Goal: Task Accomplishment & Management: Complete application form

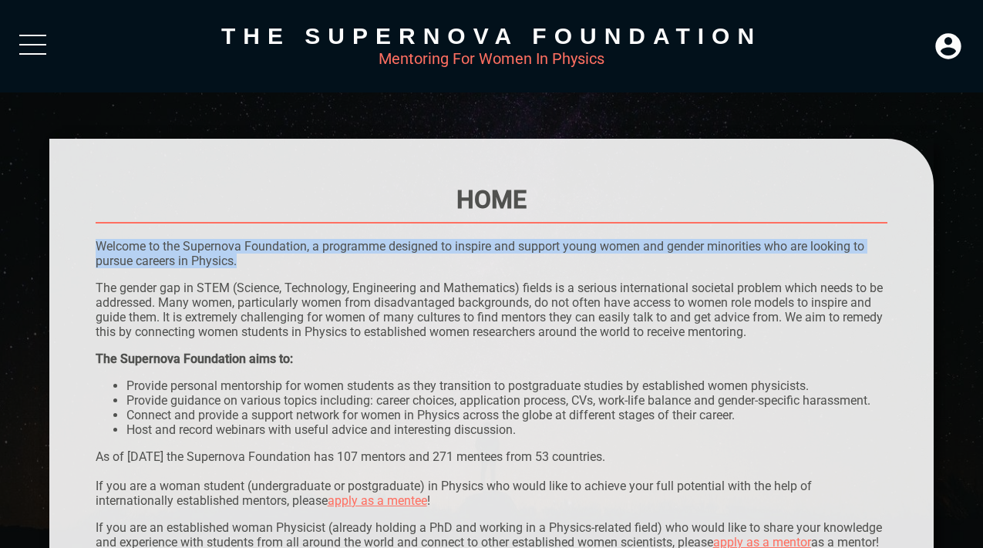
drag, startPoint x: 248, startPoint y: 259, endPoint x: 150, endPoint y: 233, distance: 101.4
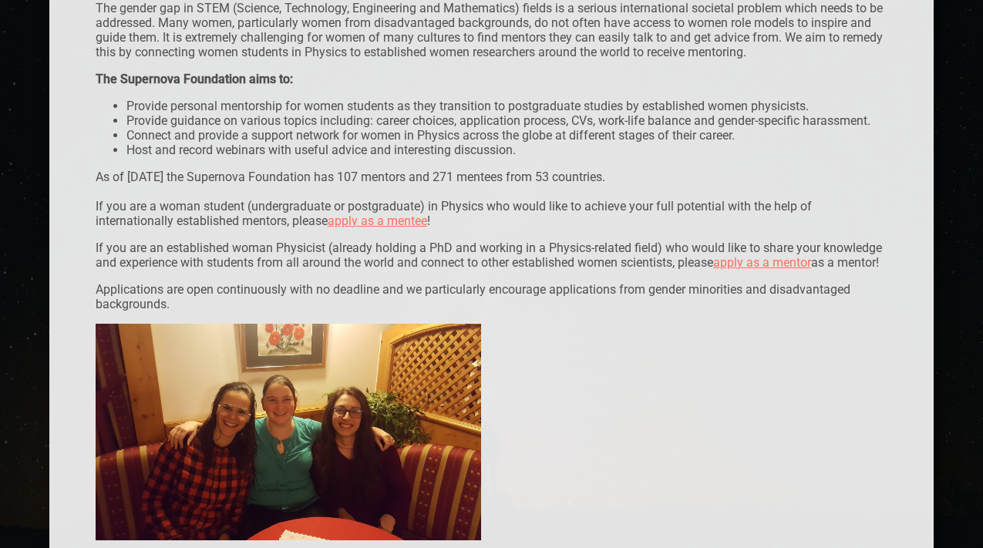
scroll to position [309, 0]
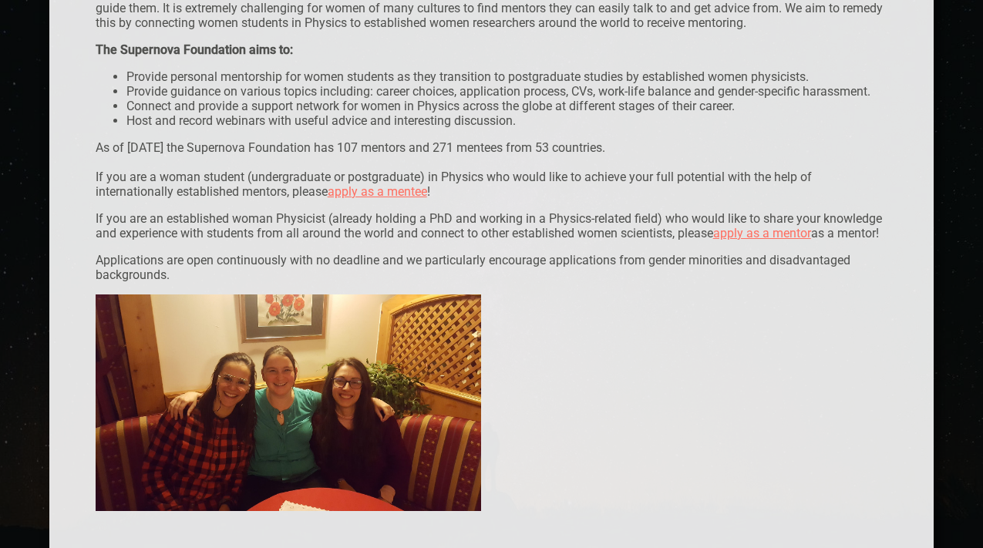
click at [190, 180] on p "As of [DATE] the Supernova Foundation has 107 mentors and 271 mentees from 53 c…" at bounding box center [492, 169] width 793 height 59
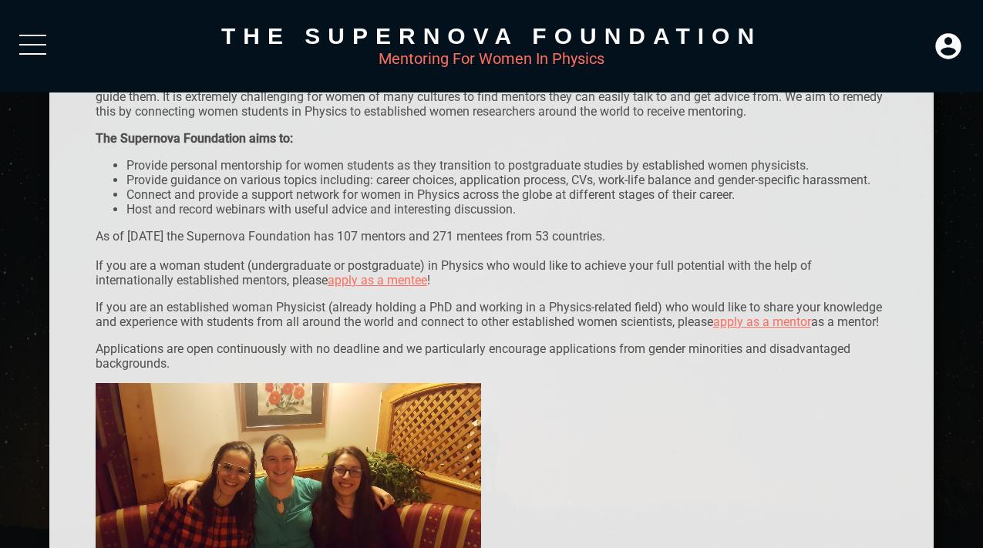
scroll to position [191, 0]
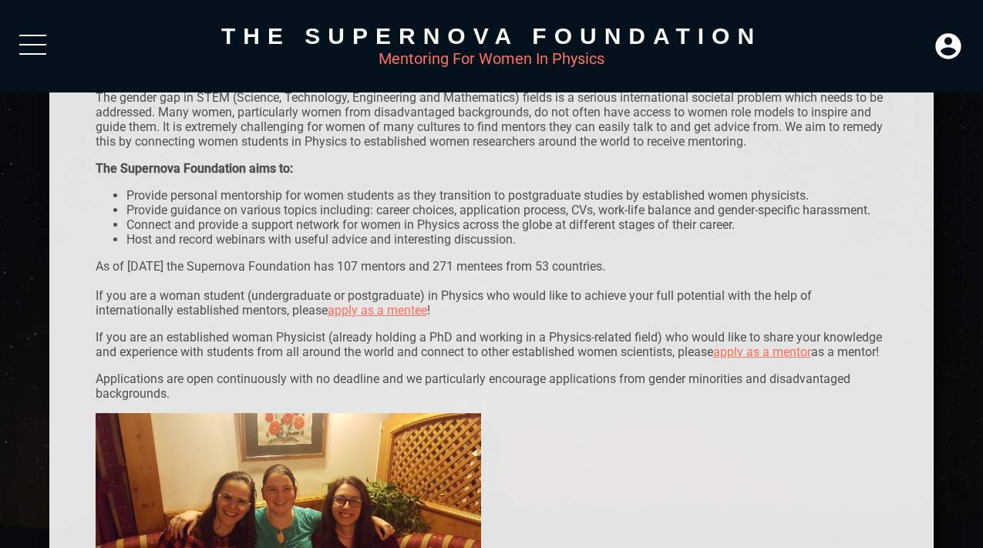
click at [371, 312] on link "apply as a mentee" at bounding box center [377, 310] width 99 height 15
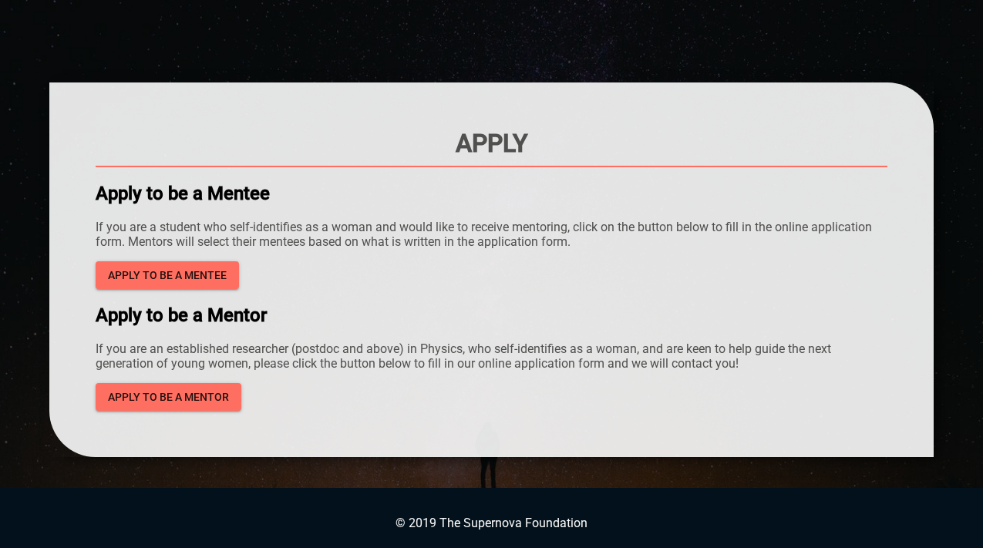
scroll to position [63, 0]
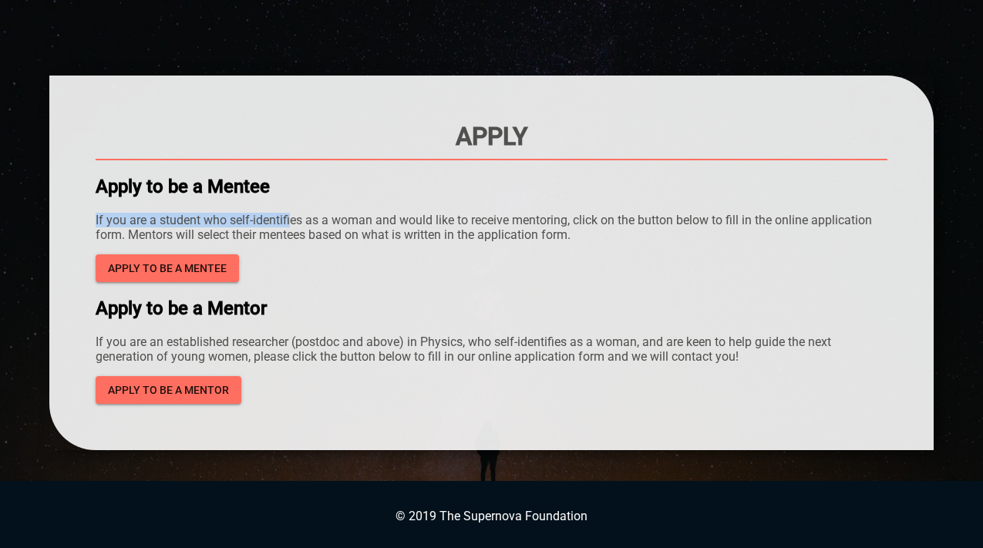
drag, startPoint x: 293, startPoint y: 224, endPoint x: 591, endPoint y: 204, distance: 298.5
click at [591, 204] on div "Apply Apply to be a Mentee If you are a student who self-identifies as a woman …" at bounding box center [492, 263] width 793 height 282
click at [197, 270] on span "Apply to be a mentee" at bounding box center [167, 268] width 119 height 19
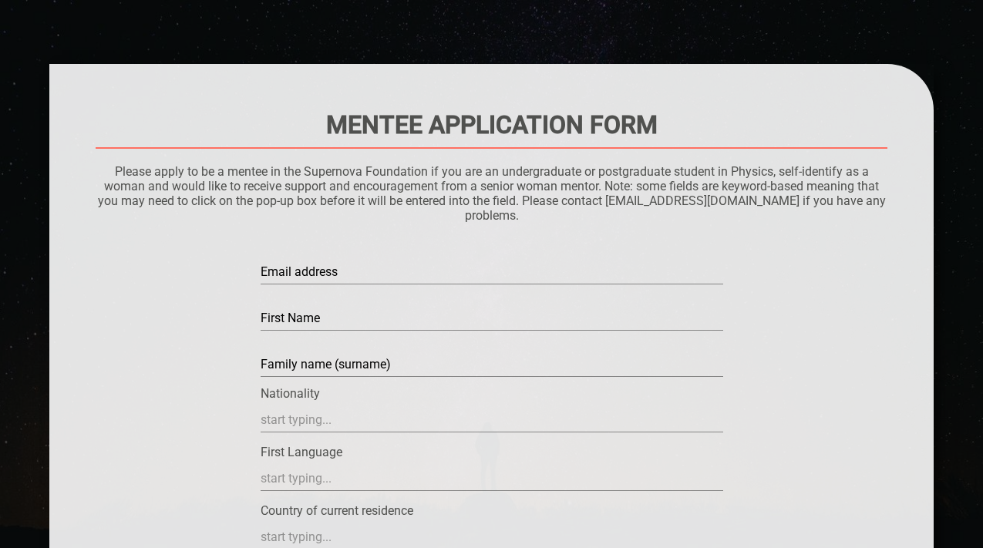
scroll to position [76, 0]
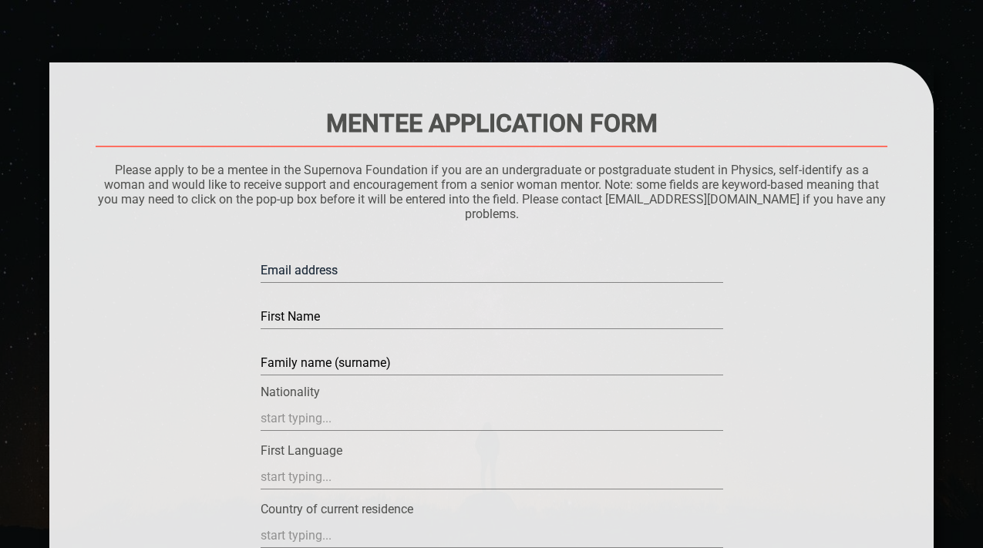
click at [286, 264] on input "text" at bounding box center [492, 270] width 463 height 25
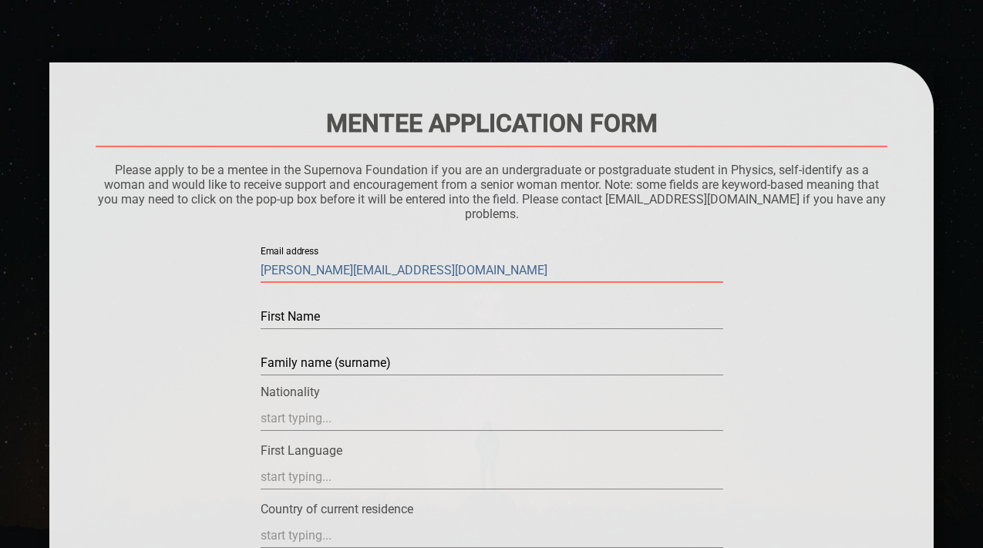
type input "[PERSON_NAME][EMAIL_ADDRESS][DOMAIN_NAME]"
click at [306, 316] on input "text" at bounding box center [492, 317] width 463 height 25
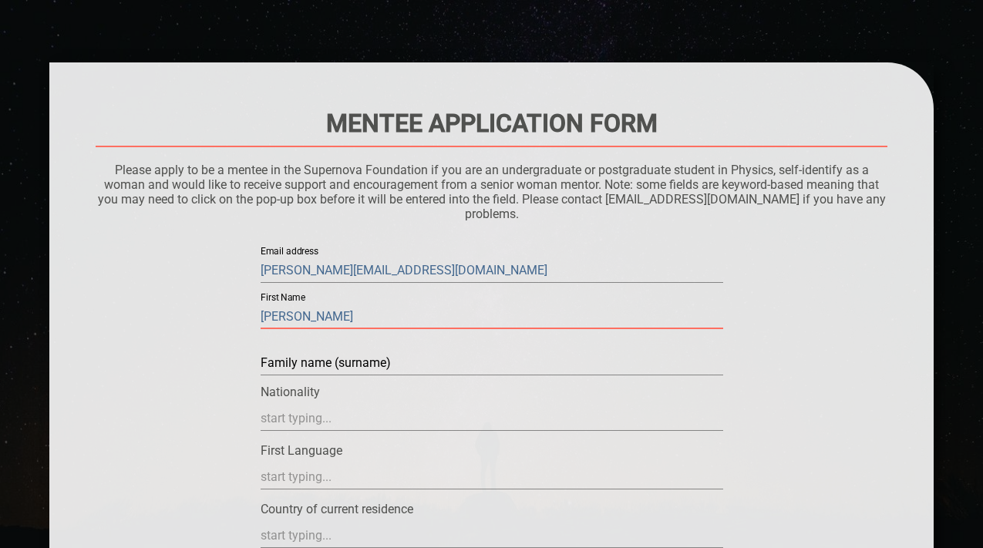
type input "[PERSON_NAME]"
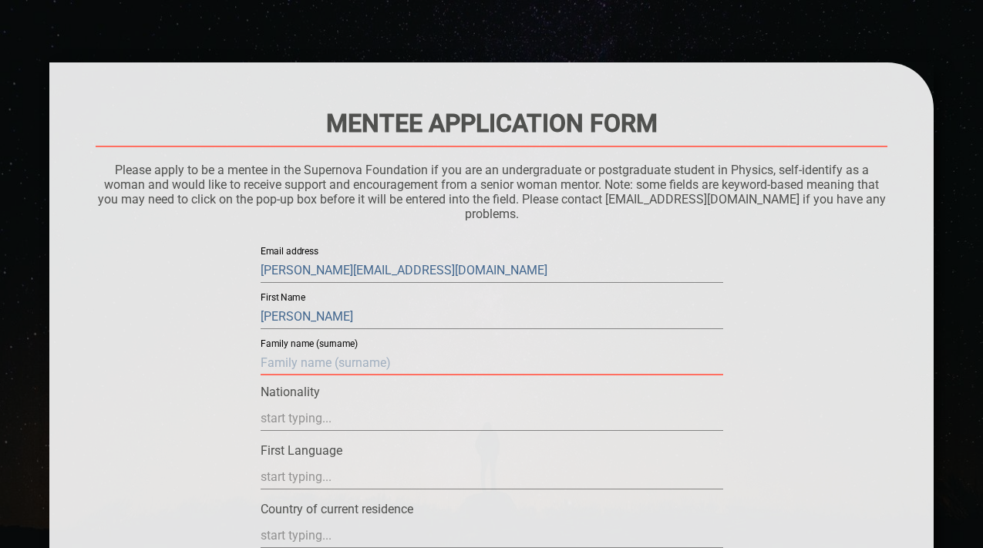
click at [271, 373] on input "text" at bounding box center [492, 363] width 463 height 25
type input "n"
type input "[PERSON_NAME]"
click at [264, 421] on input "text" at bounding box center [492, 418] width 463 height 25
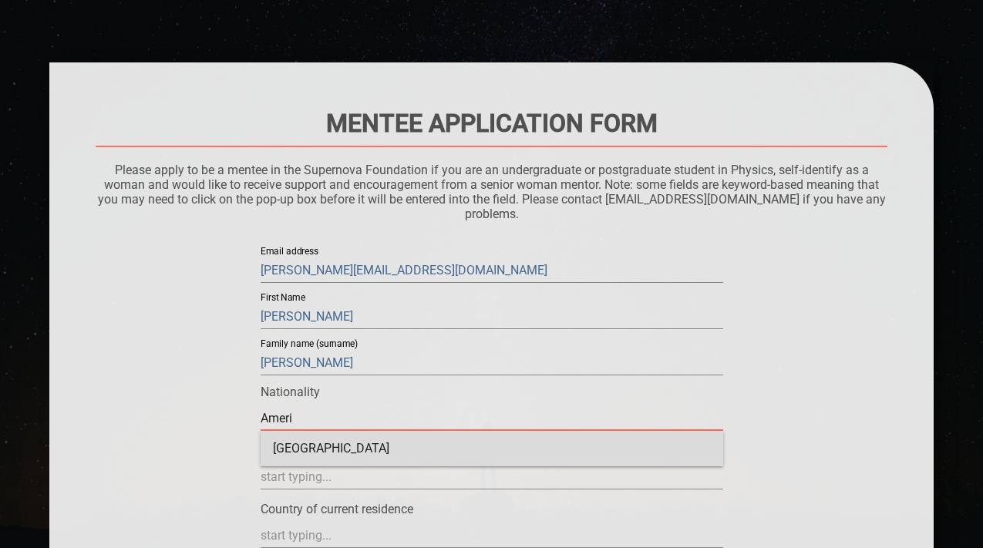
click at [278, 446] on div "[GEOGRAPHIC_DATA]" at bounding box center [492, 448] width 463 height 35
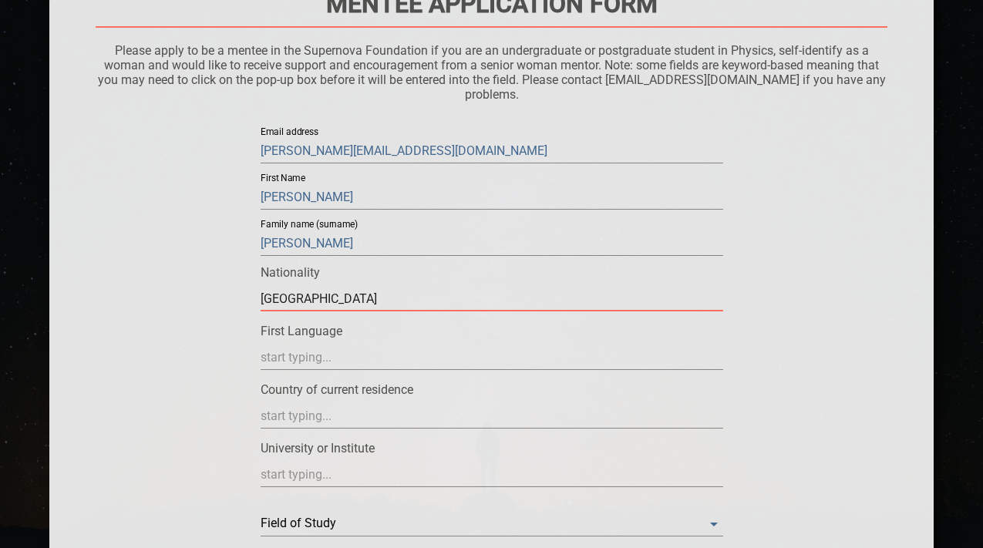
scroll to position [197, 0]
type input "[GEOGRAPHIC_DATA]"
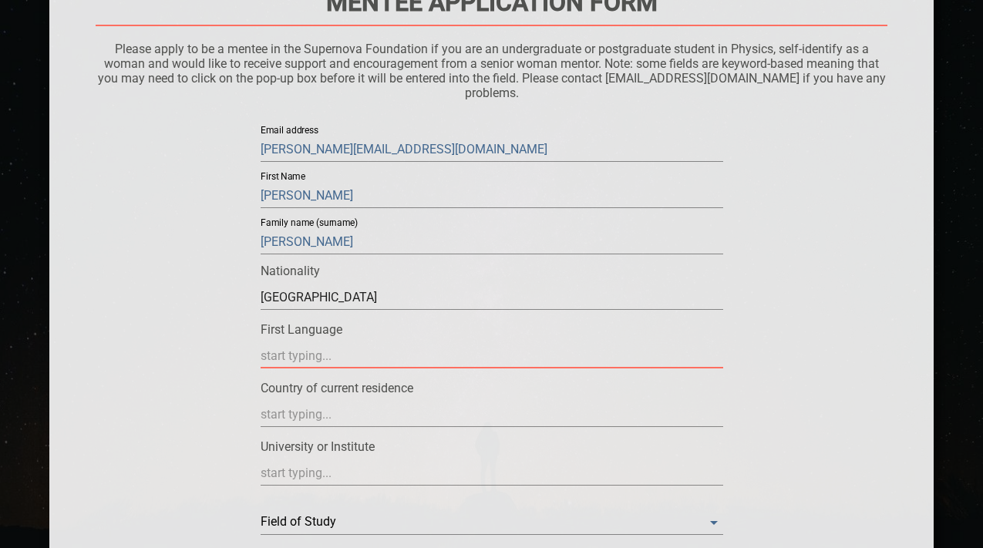
click at [304, 346] on input "text" at bounding box center [492, 356] width 463 height 25
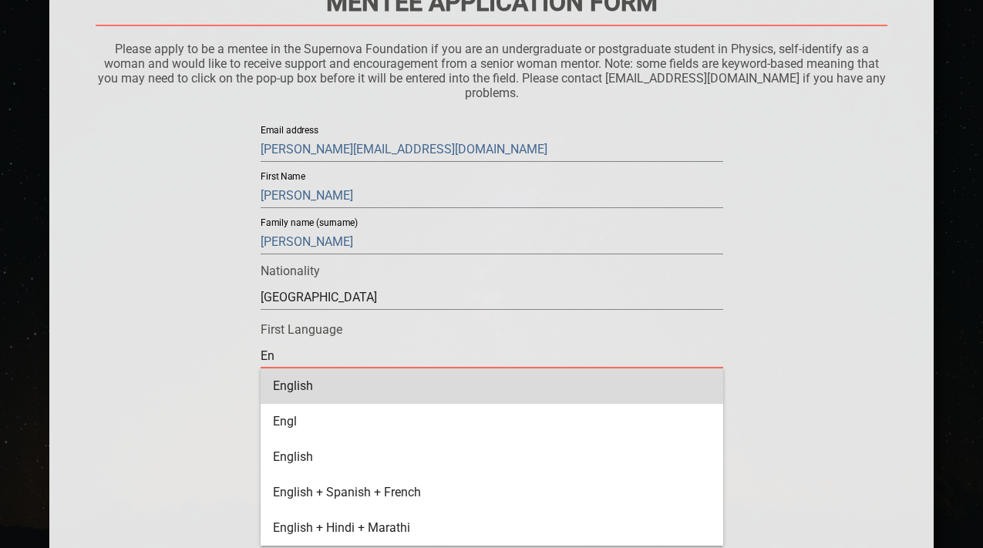
click at [303, 379] on div "English" at bounding box center [492, 386] width 463 height 35
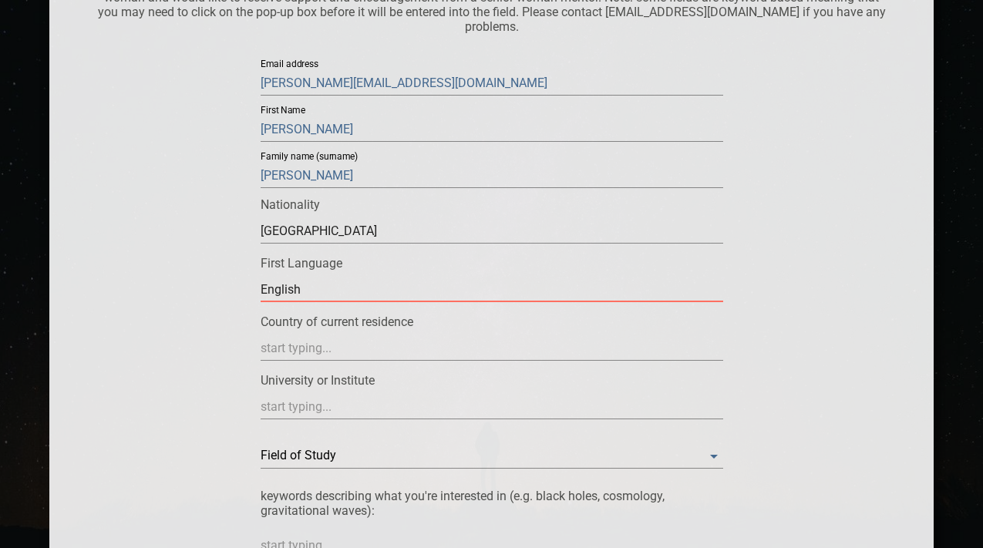
scroll to position [267, 0]
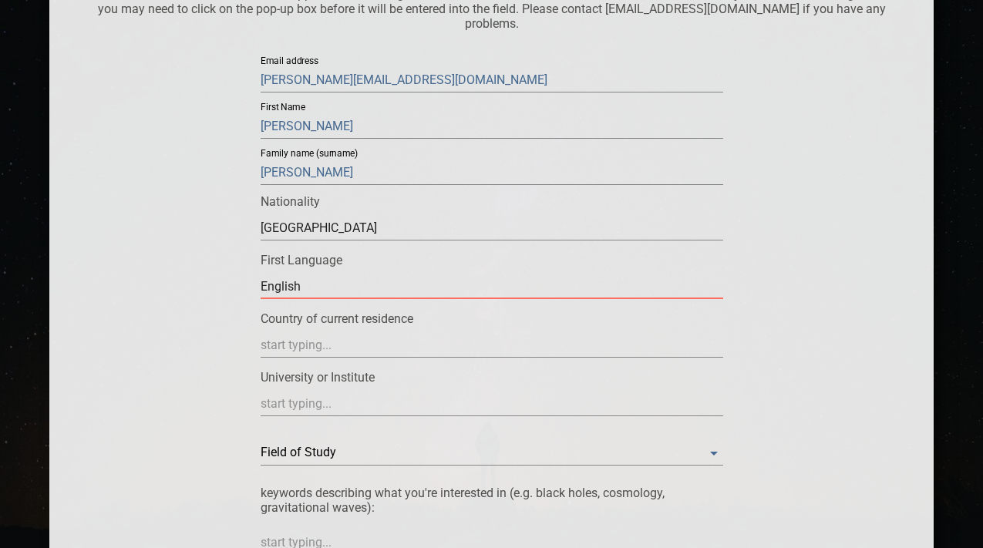
type input "English"
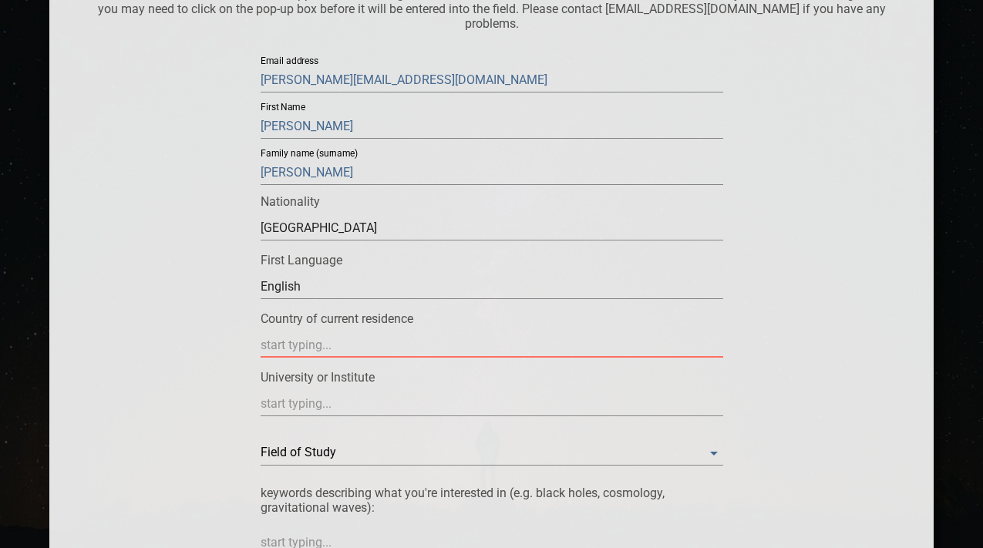
click at [307, 351] on input "text" at bounding box center [492, 345] width 463 height 25
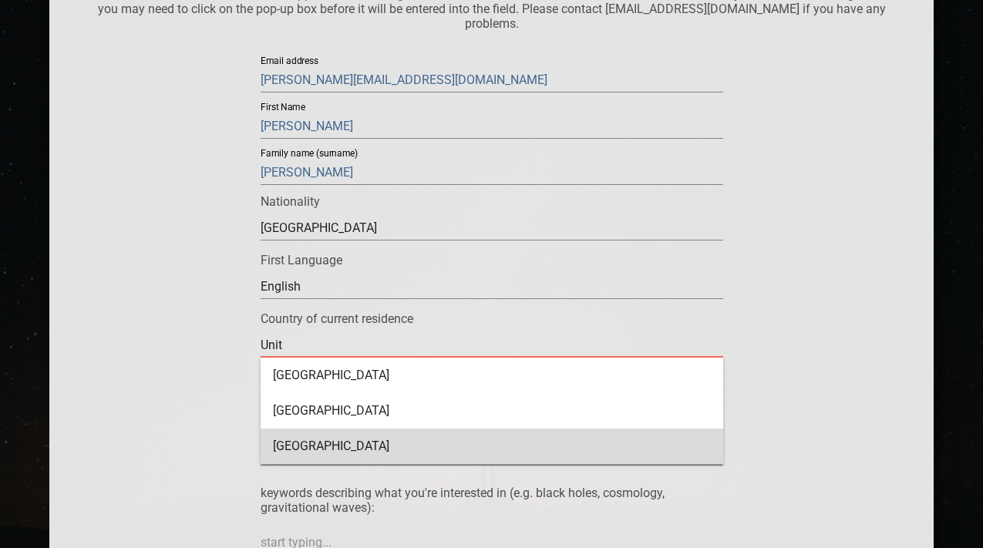
click at [317, 453] on div "[GEOGRAPHIC_DATA]" at bounding box center [492, 446] width 463 height 35
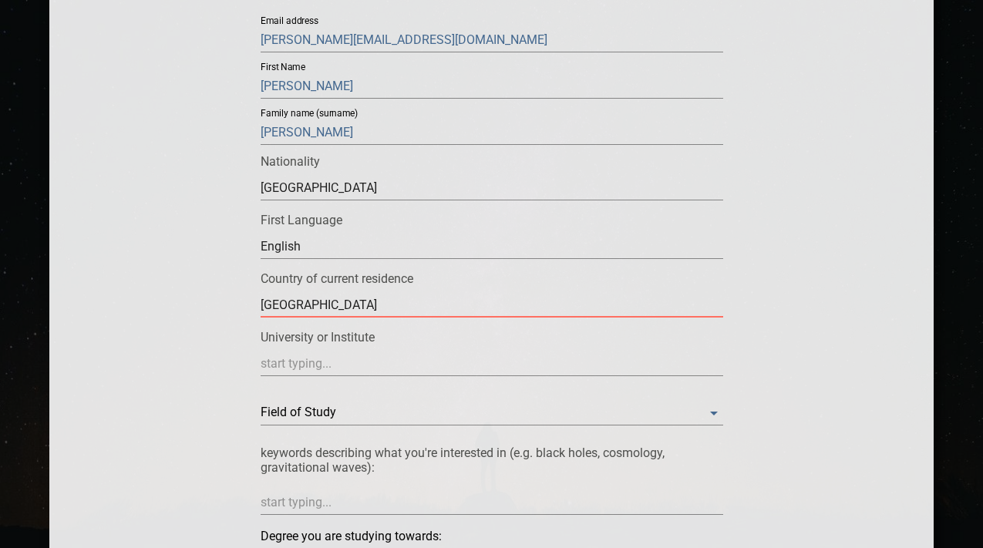
scroll to position [325, 0]
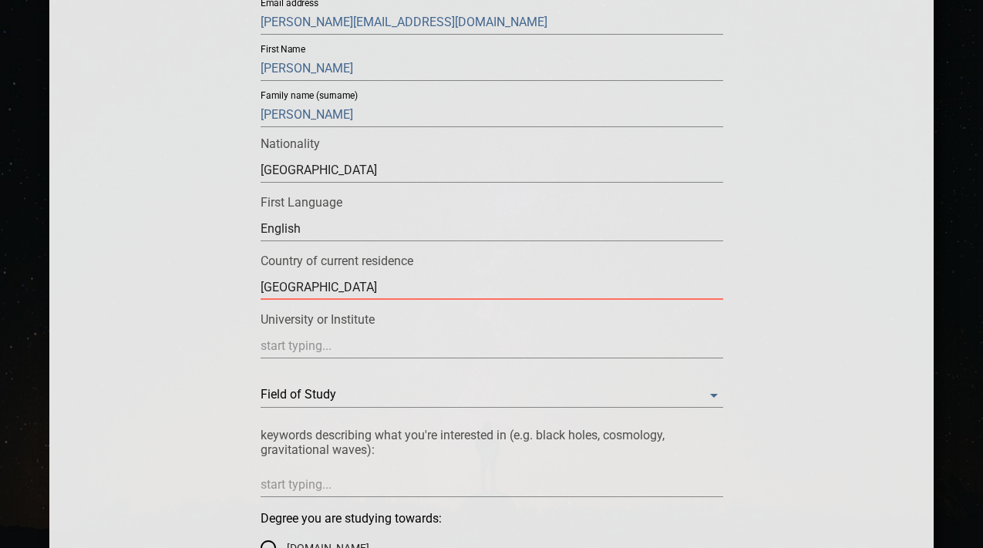
type input "[GEOGRAPHIC_DATA]"
click at [336, 340] on input "text" at bounding box center [492, 346] width 463 height 25
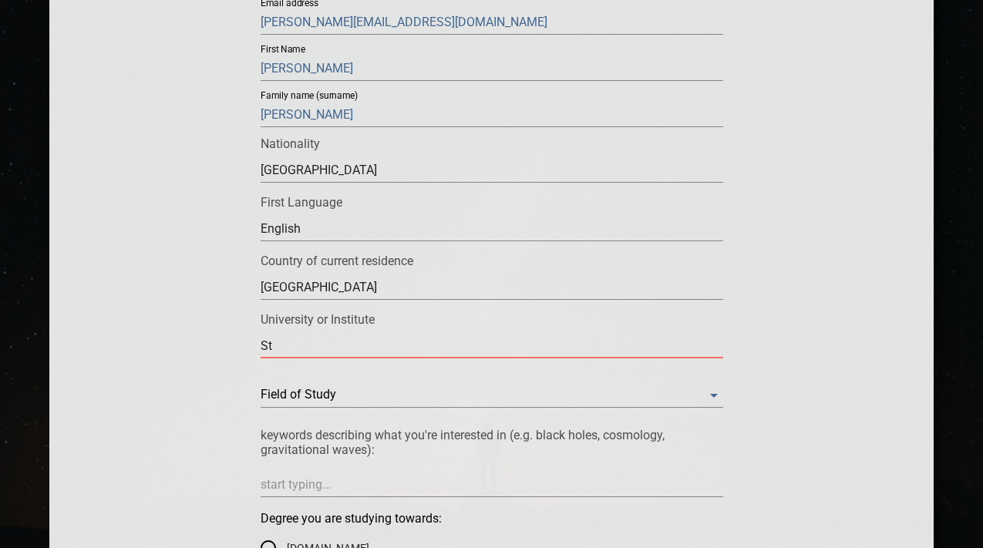
type input "S"
type input "[PERSON_NAME][GEOGRAPHIC_DATA]"
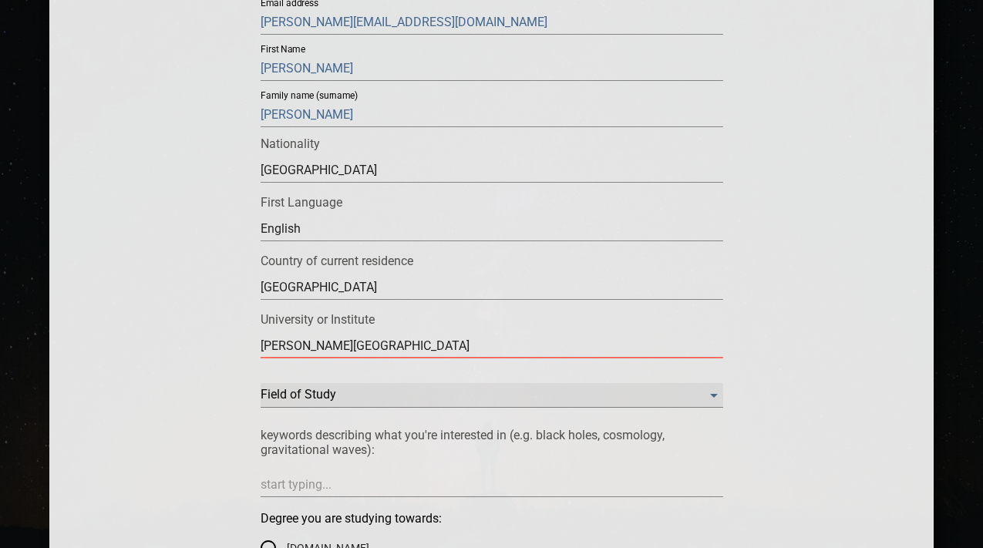
click at [308, 403] on Study "​" at bounding box center [492, 395] width 463 height 25
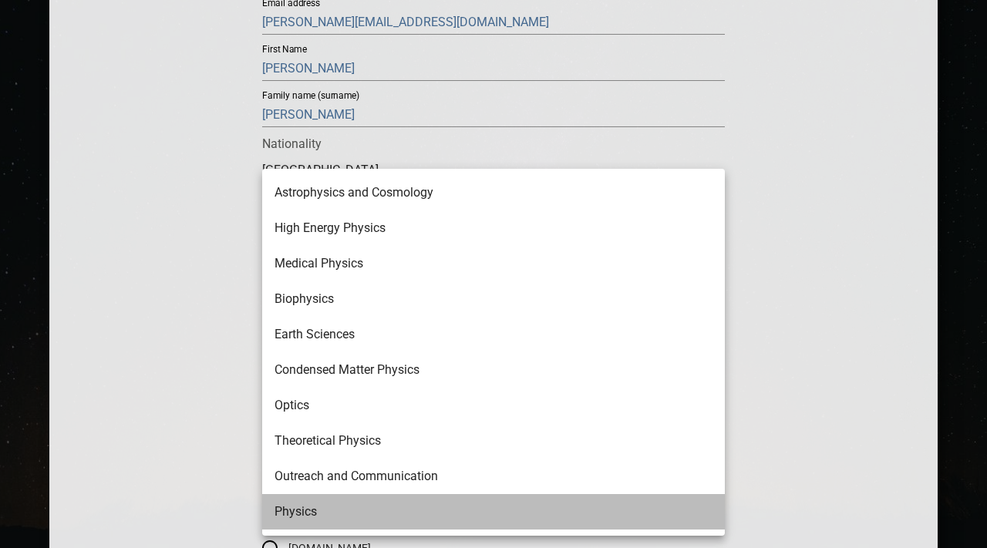
click at [324, 508] on li "Physics" at bounding box center [493, 511] width 463 height 35
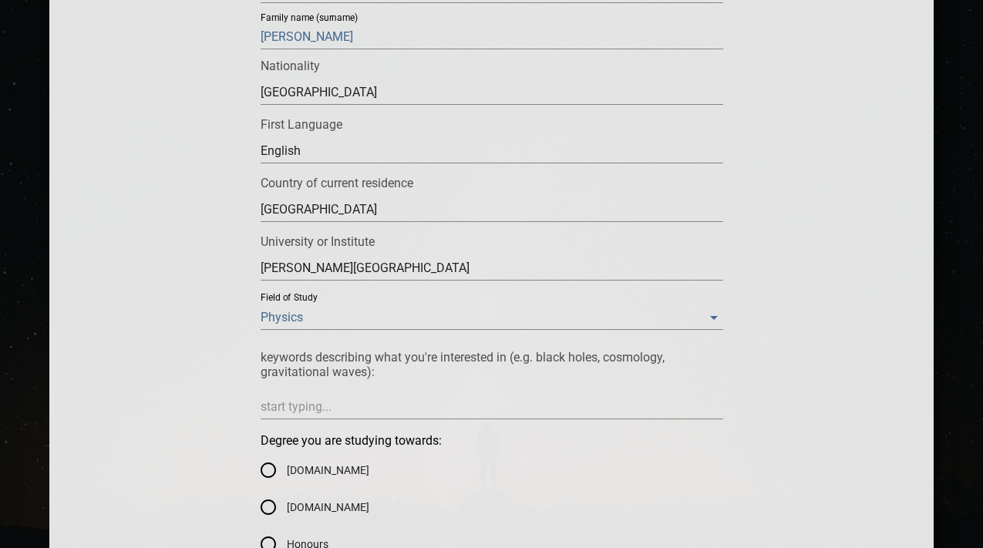
scroll to position [407, 0]
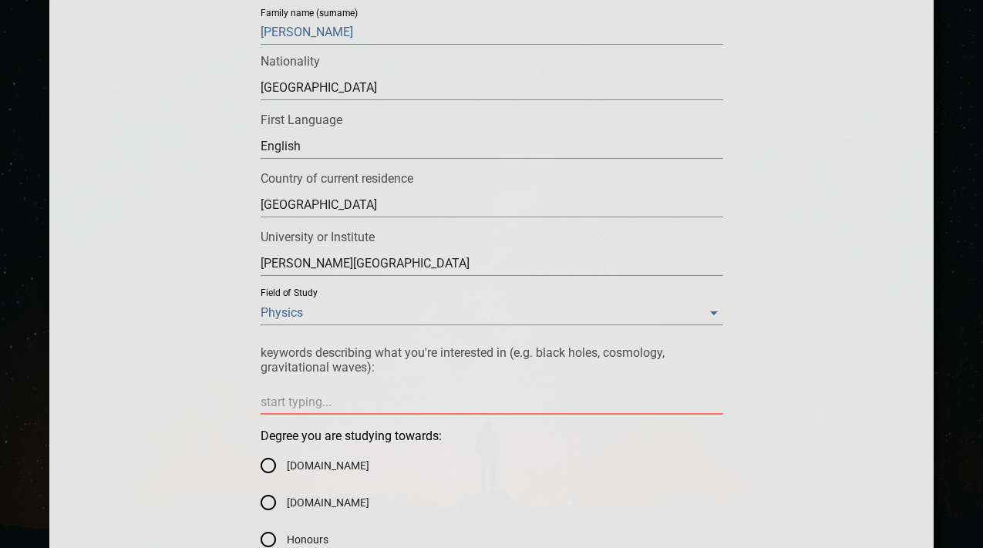
click at [358, 407] on textarea at bounding box center [492, 402] width 463 height 15
type textarea "o"
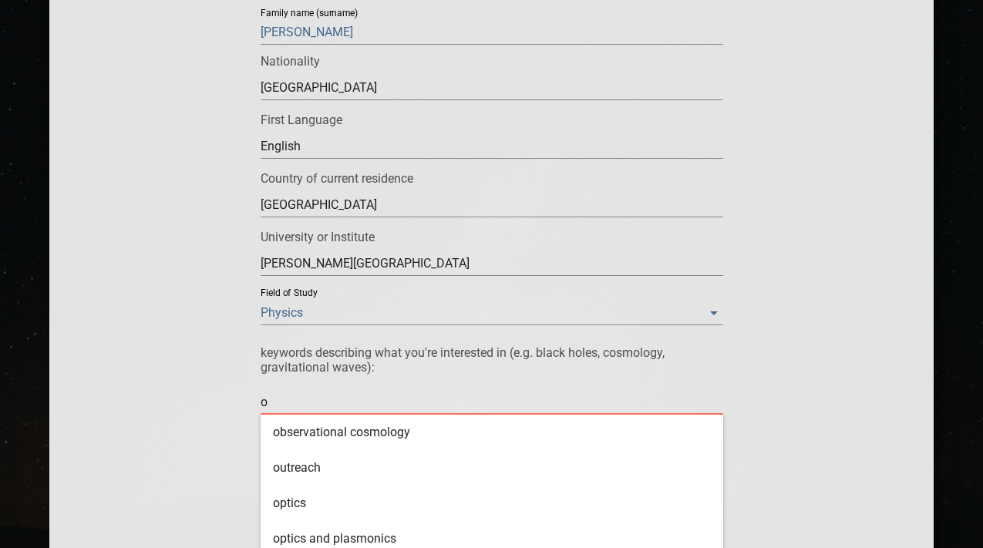
type textarea "ob"
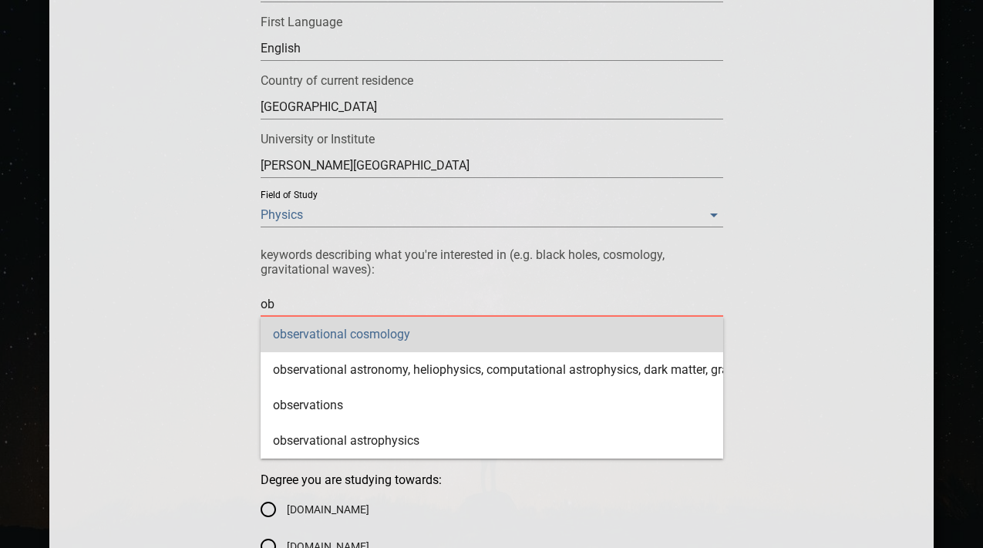
scroll to position [514, 0]
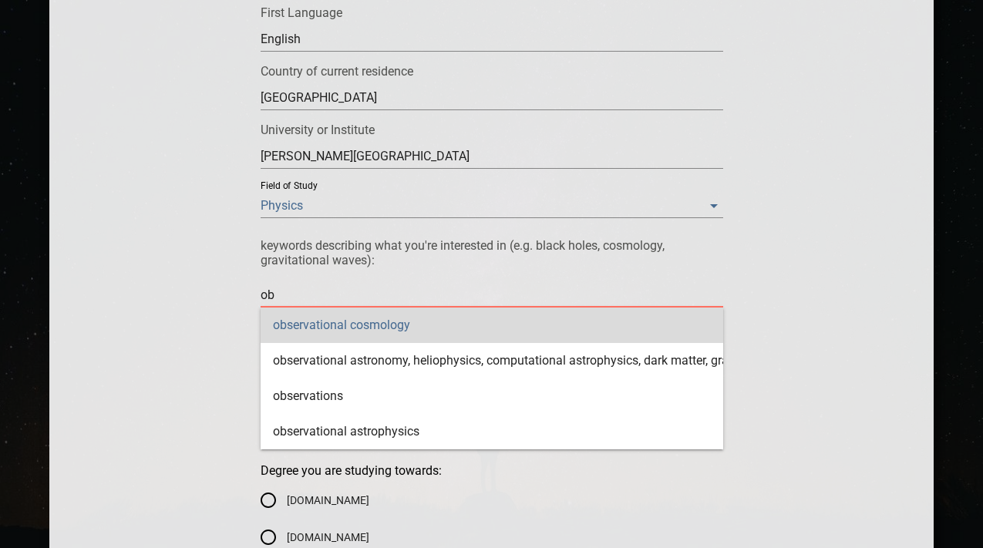
click at [421, 327] on div "observational cosmology" at bounding box center [492, 325] width 463 height 35
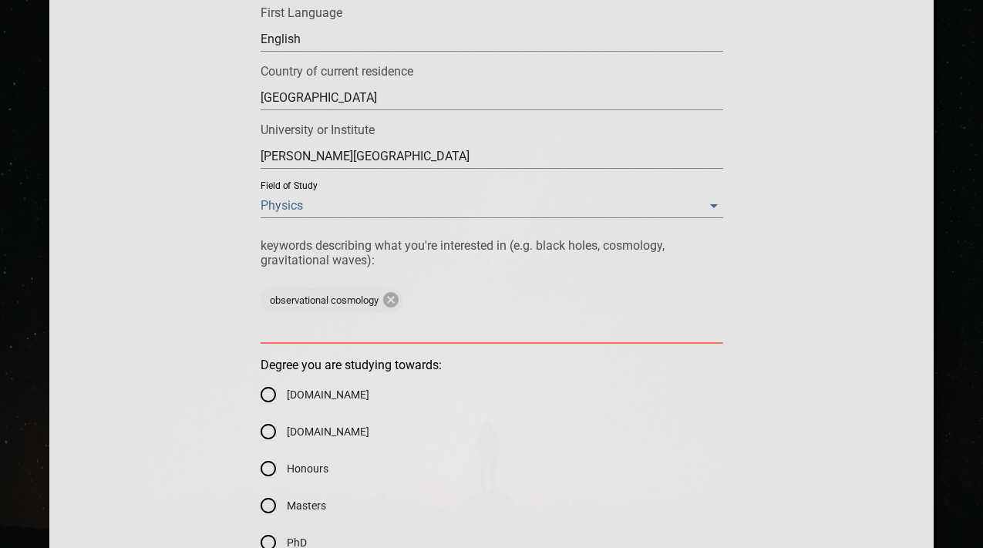
type textarea "o"
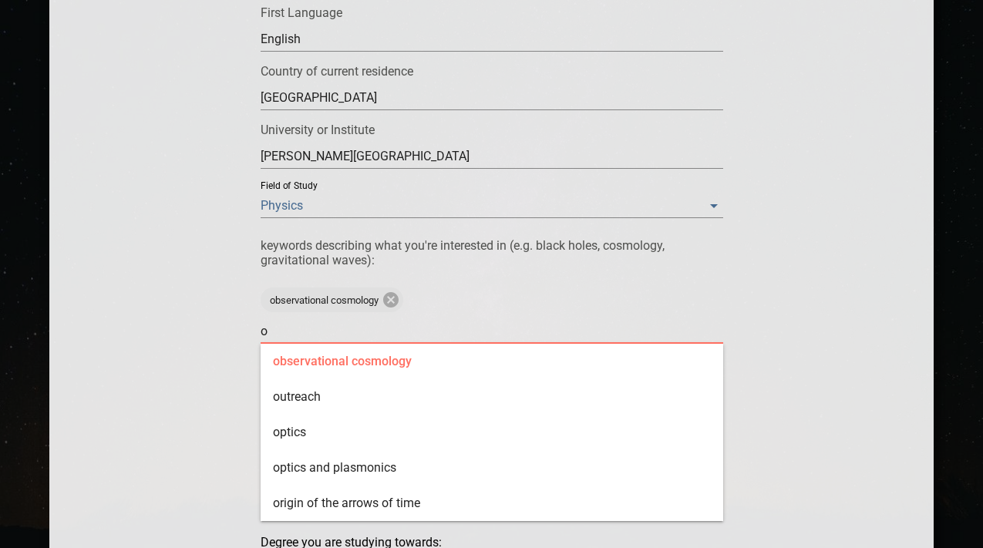
type textarea "ob"
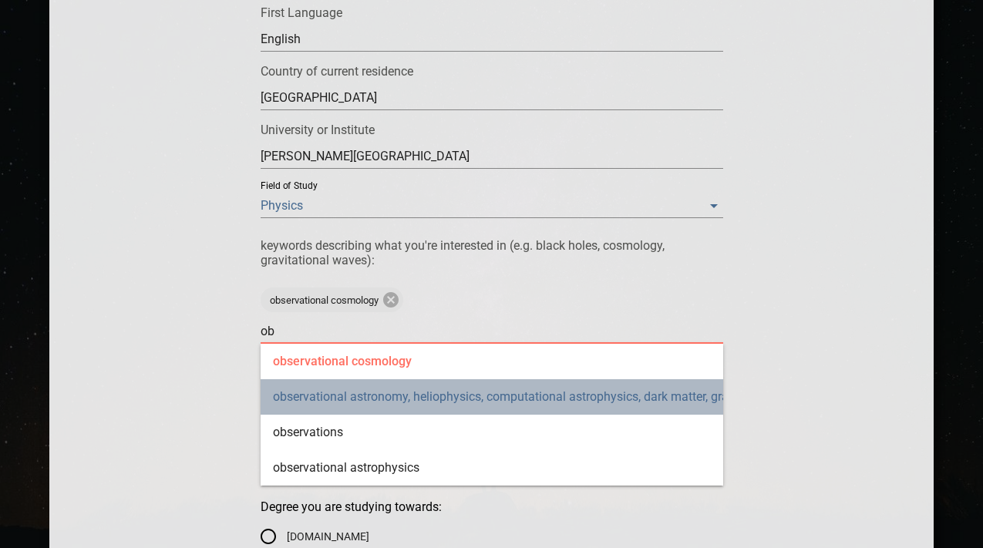
click at [390, 390] on div "observational astronomy, heliophysics, computational astrophysics, dark matter,…" at bounding box center [492, 396] width 463 height 35
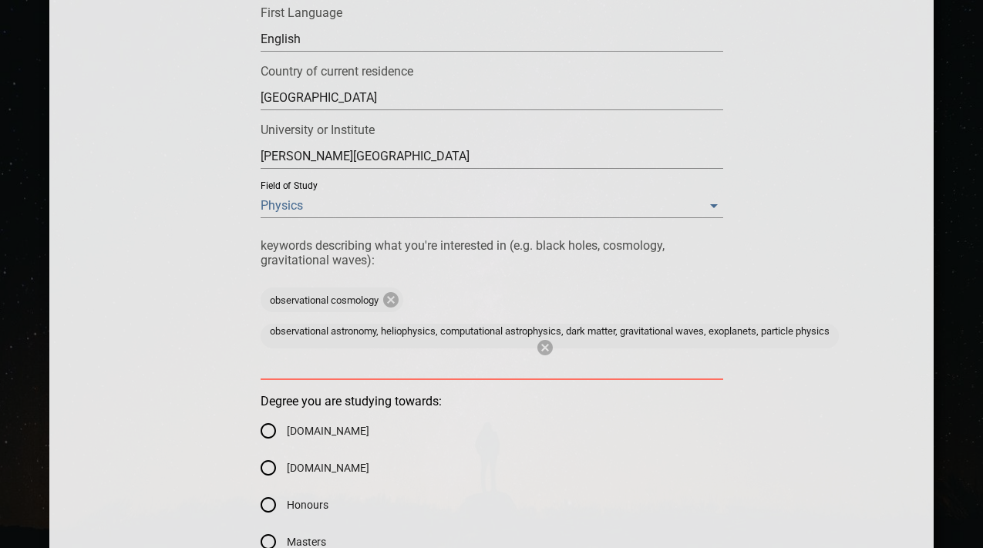
type textarea "o"
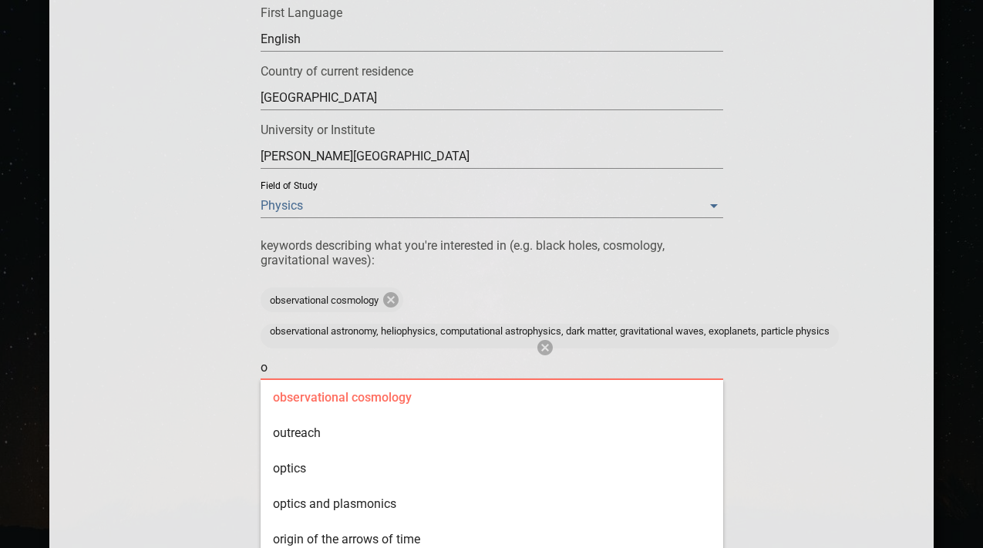
type textarea "ob"
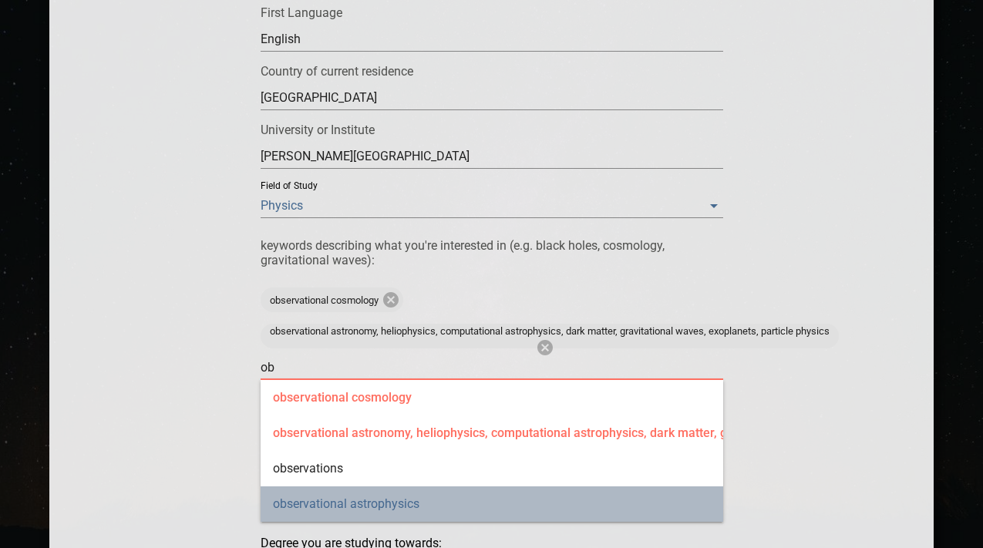
click at [383, 506] on div "observational astrophysics" at bounding box center [492, 504] width 463 height 35
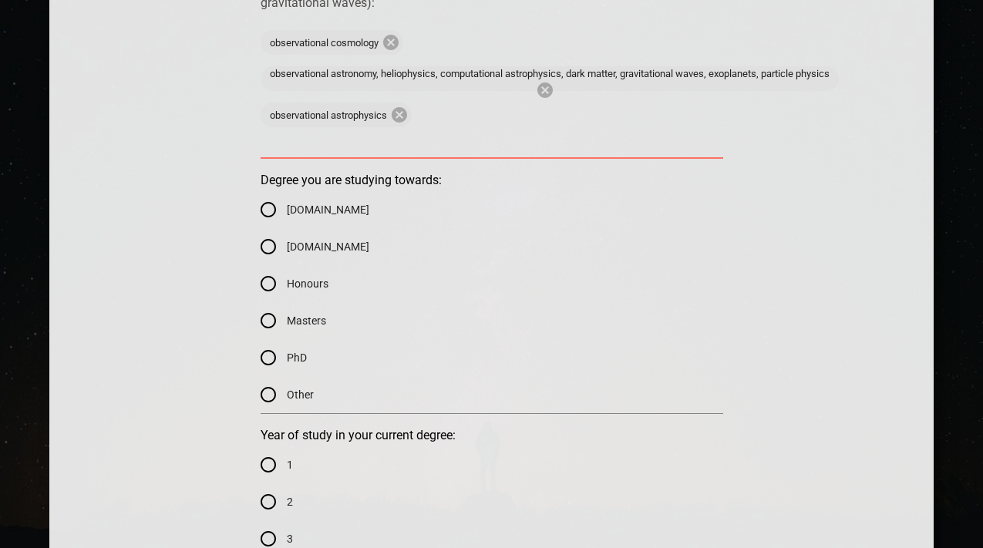
scroll to position [787, 0]
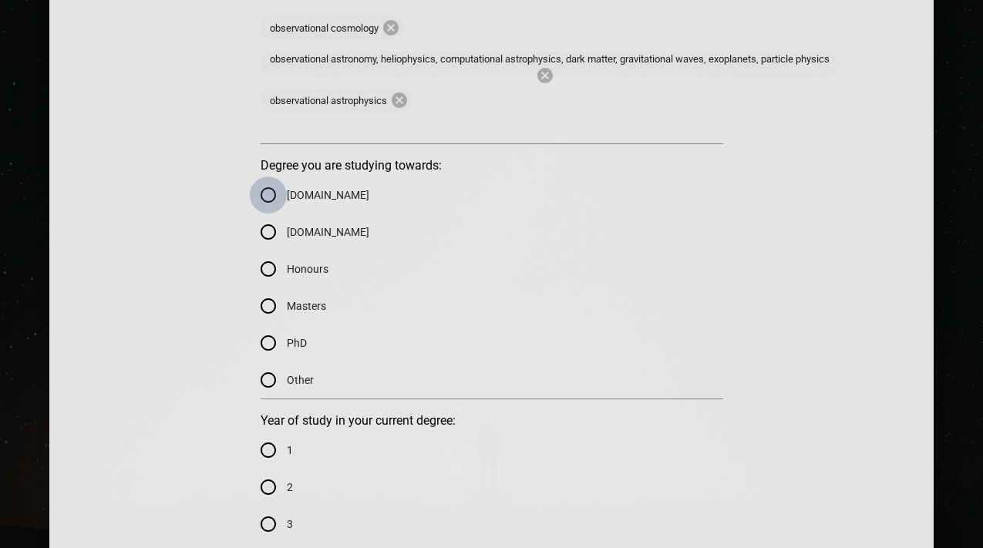
click at [272, 191] on input "[DOMAIN_NAME]" at bounding box center [268, 195] width 37 height 37
radio input "true"
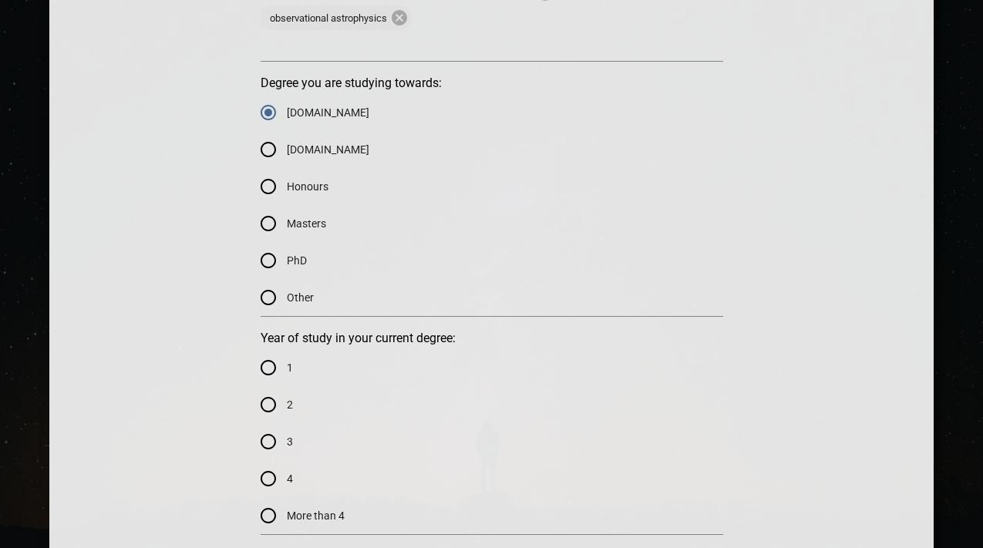
scroll to position [963, 0]
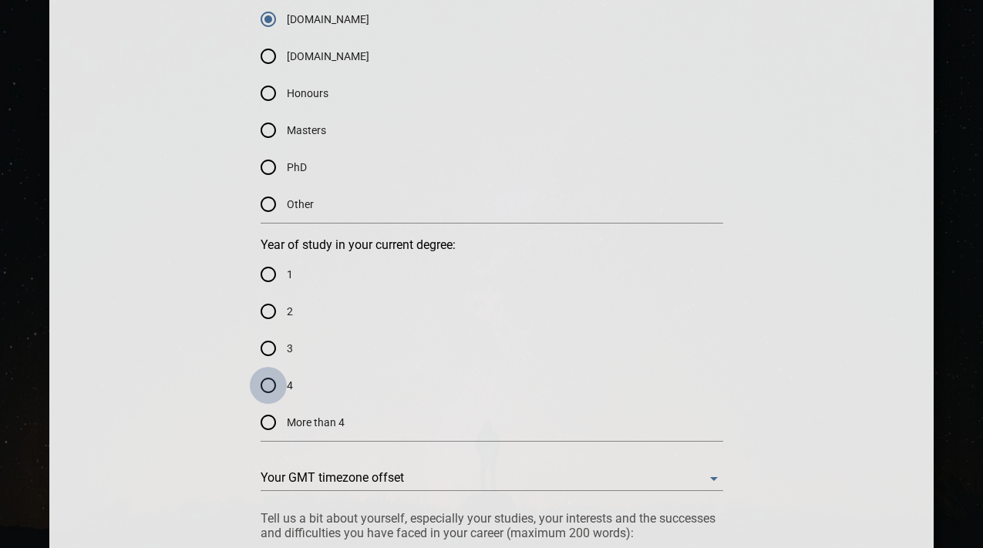
click at [270, 381] on input "4" at bounding box center [268, 385] width 37 height 37
radio input "true"
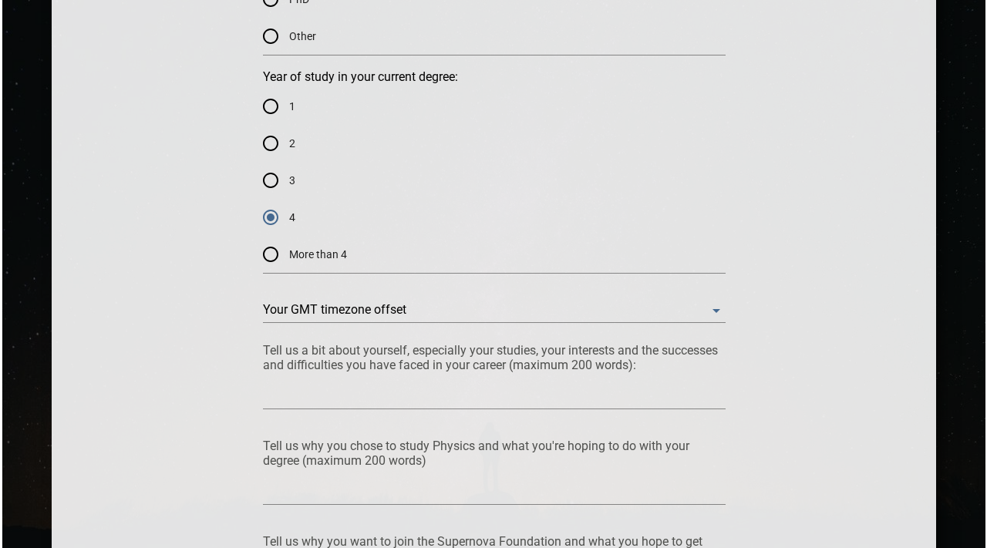
scroll to position [1204, 0]
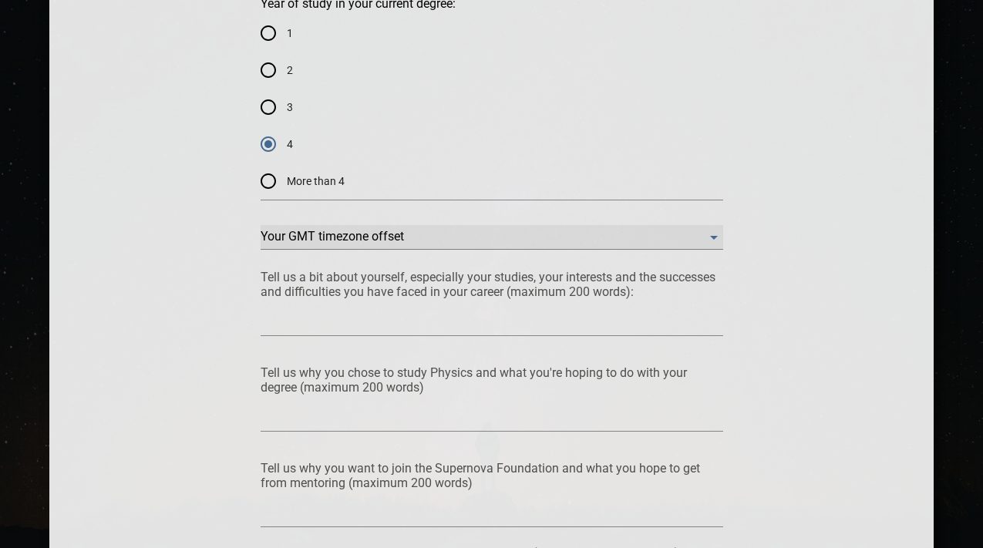
click at [352, 228] on offset "​" at bounding box center [492, 237] width 463 height 25
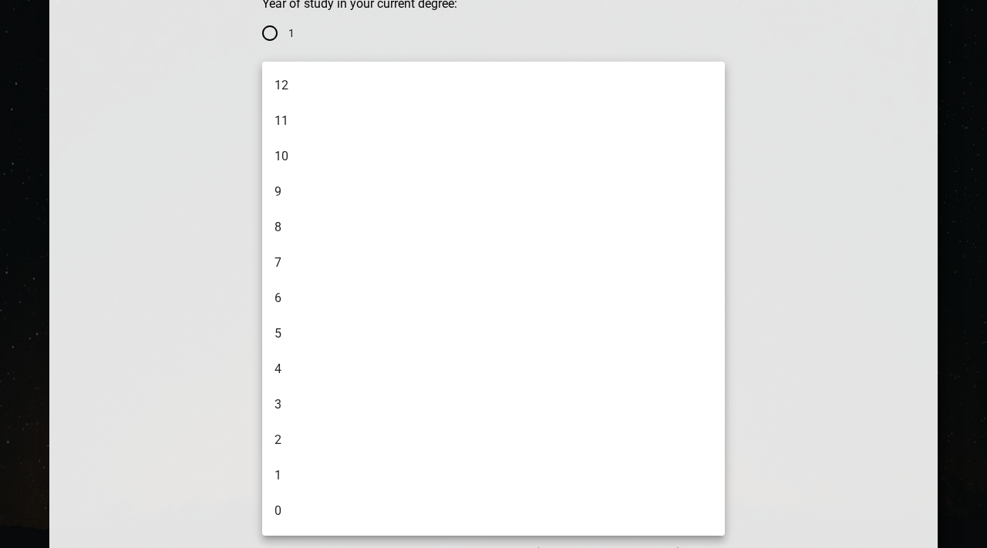
click at [204, 308] on div at bounding box center [493, 274] width 987 height 548
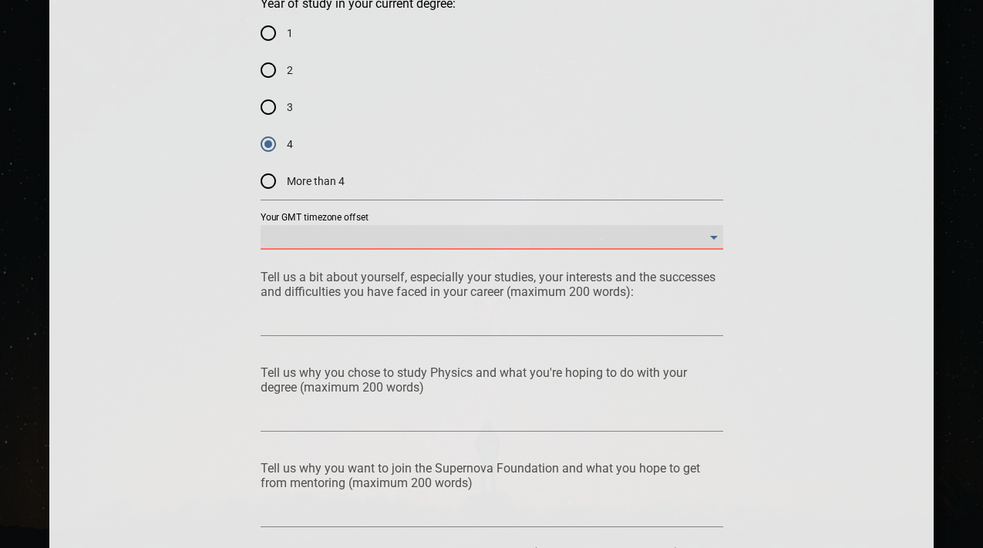
click at [298, 236] on offset "​" at bounding box center [492, 237] width 463 height 25
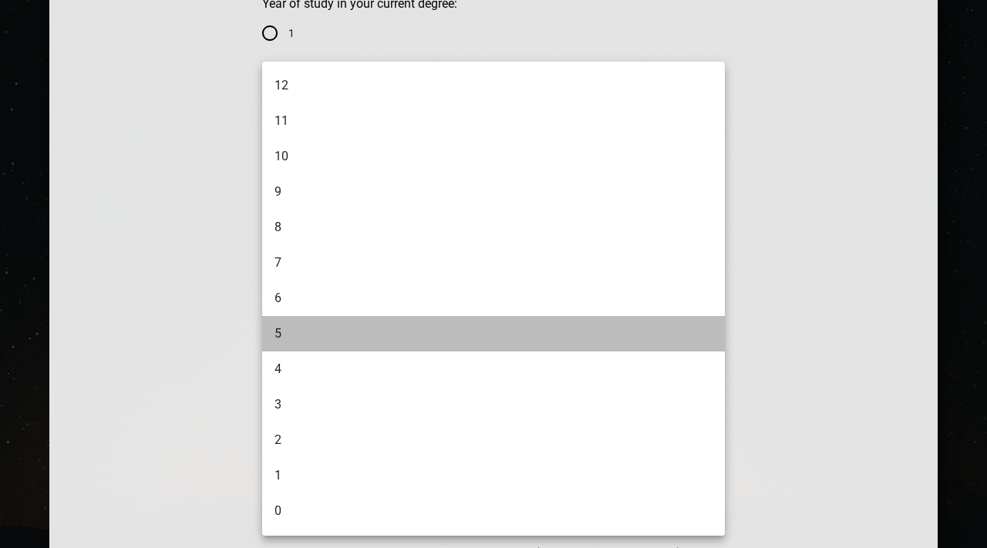
click at [292, 332] on li "5" at bounding box center [495, 333] width 467 height 35
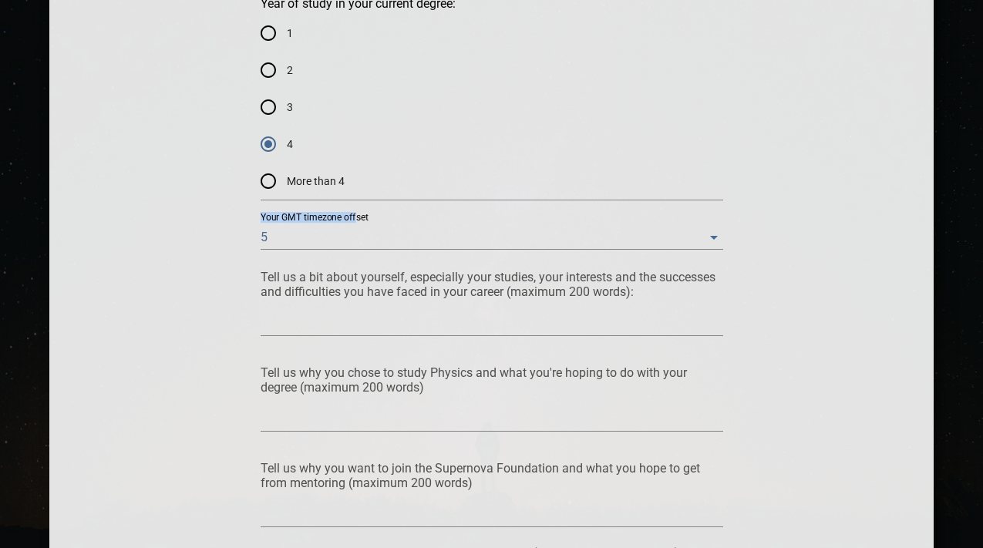
drag, startPoint x: 260, startPoint y: 215, endPoint x: 385, endPoint y: 222, distance: 125.1
click at [386, 222] on div "Your GMT timezone offset 5" at bounding box center [492, 224] width 463 height 46
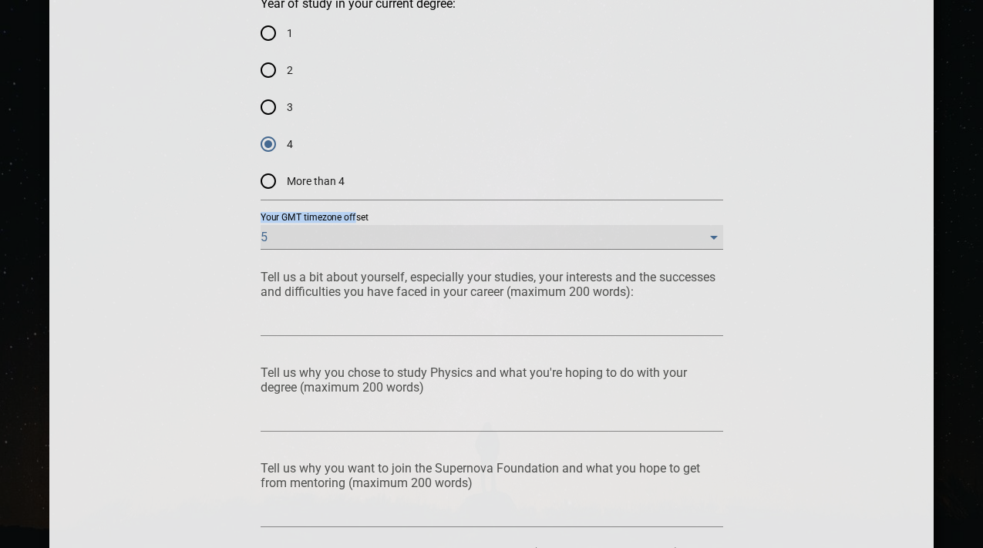
click at [347, 241] on offset "5" at bounding box center [492, 237] width 463 height 25
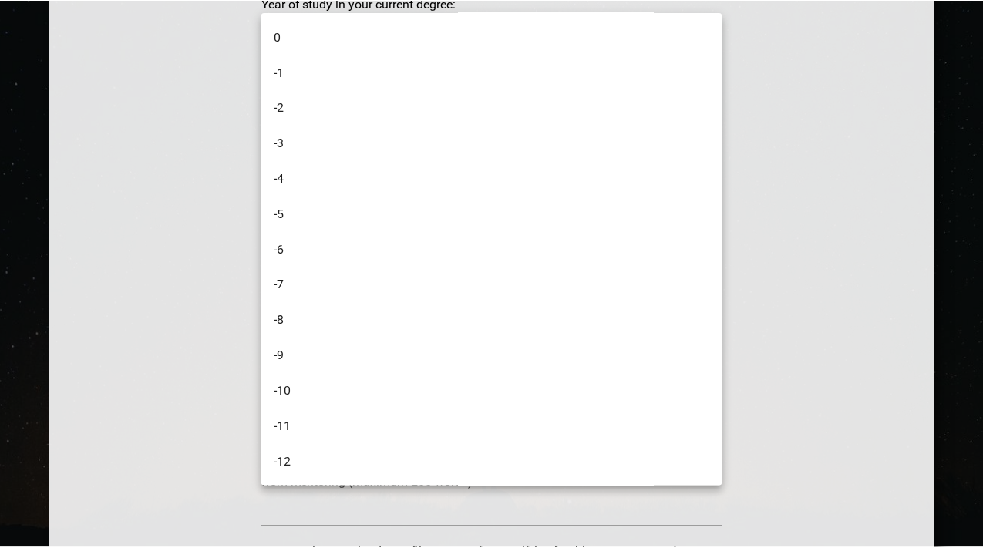
scroll to position [398, 0]
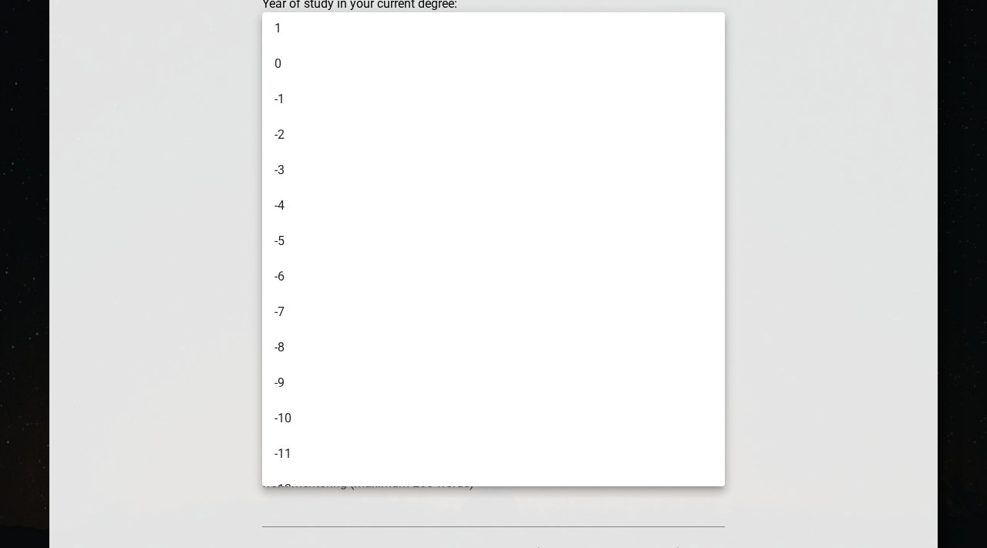
click at [344, 230] on li "-5" at bounding box center [495, 241] width 467 height 35
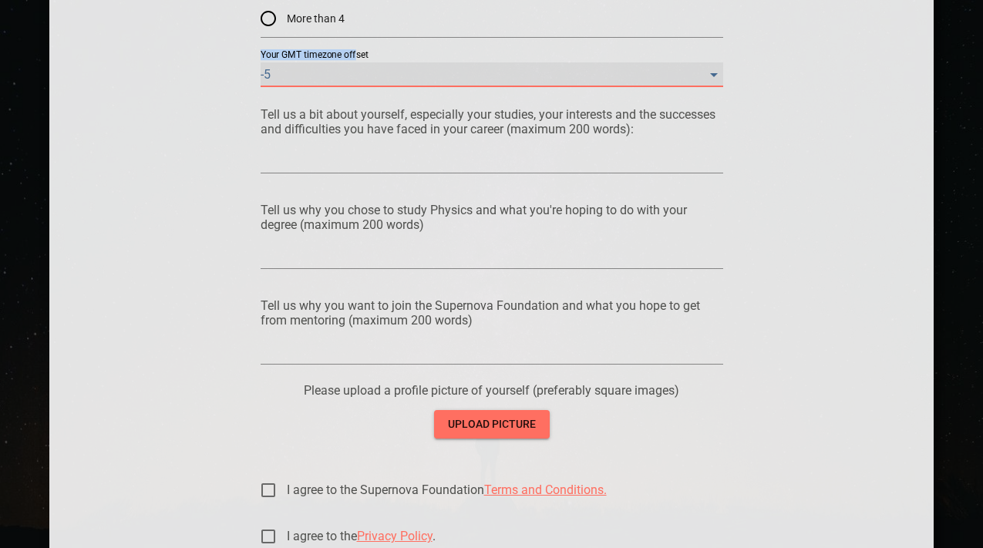
scroll to position [1570, 0]
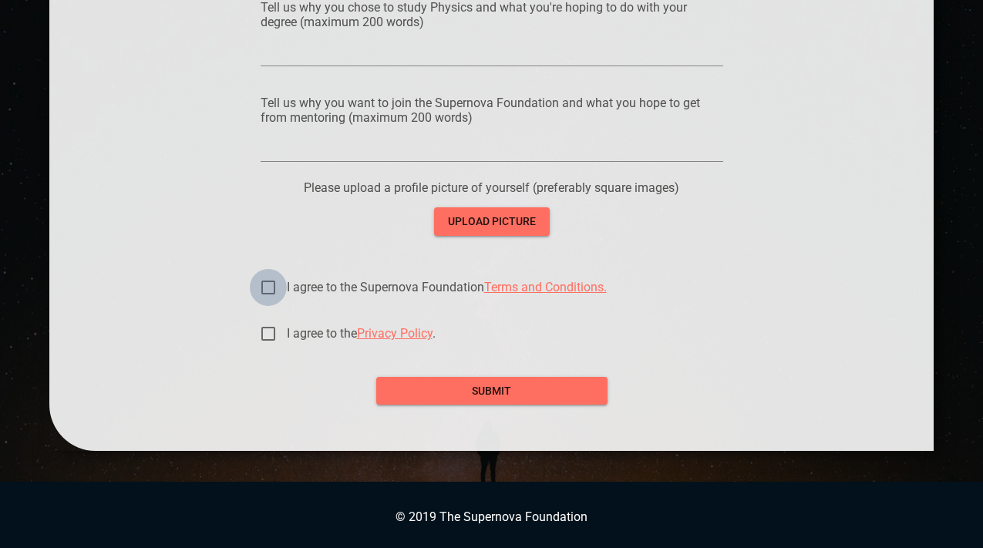
click at [281, 282] on input "I agree to the Supernova Foundation Terms and Conditions." at bounding box center [268, 287] width 37 height 37
checkbox input "true"
click at [269, 340] on input "I agree to the Privacy Policy ." at bounding box center [268, 333] width 37 height 37
checkbox input "true"
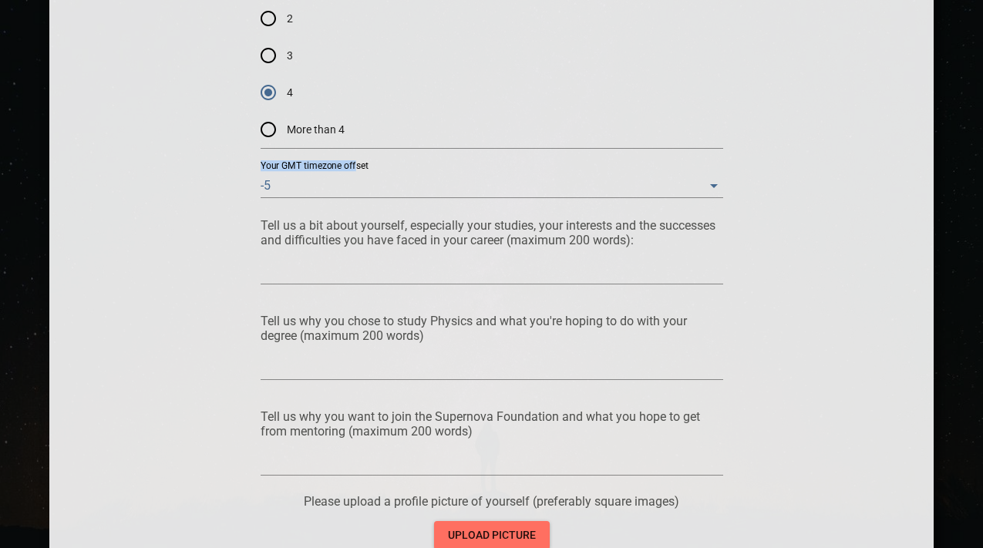
scroll to position [1339, 0]
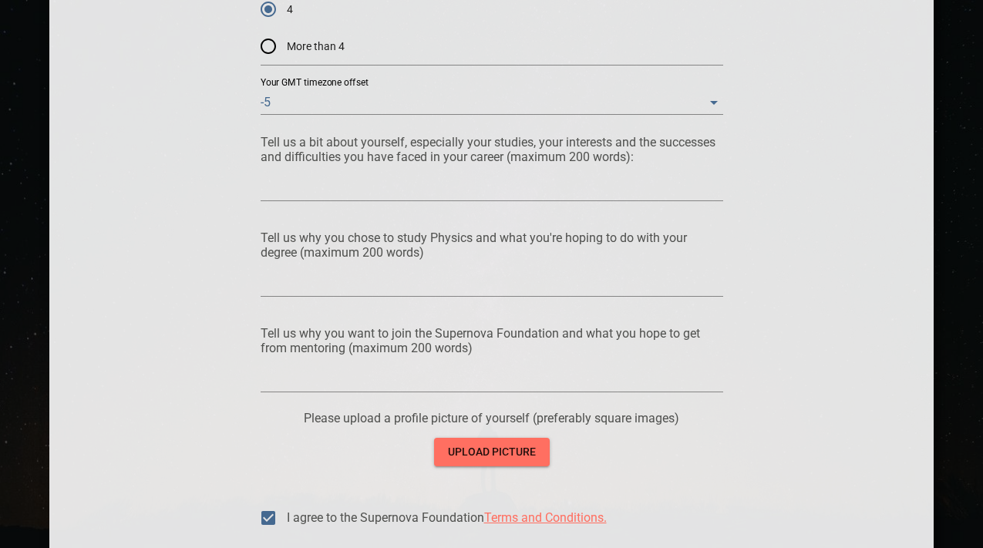
click at [453, 192] on textarea at bounding box center [492, 188] width 463 height 15
click at [451, 287] on textarea at bounding box center [492, 284] width 463 height 15
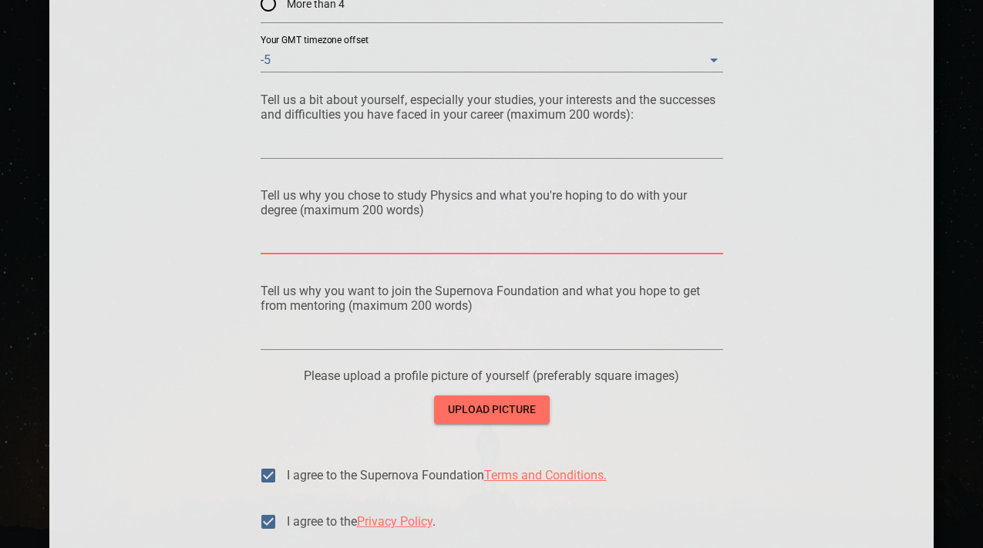
scroll to position [1450, 0]
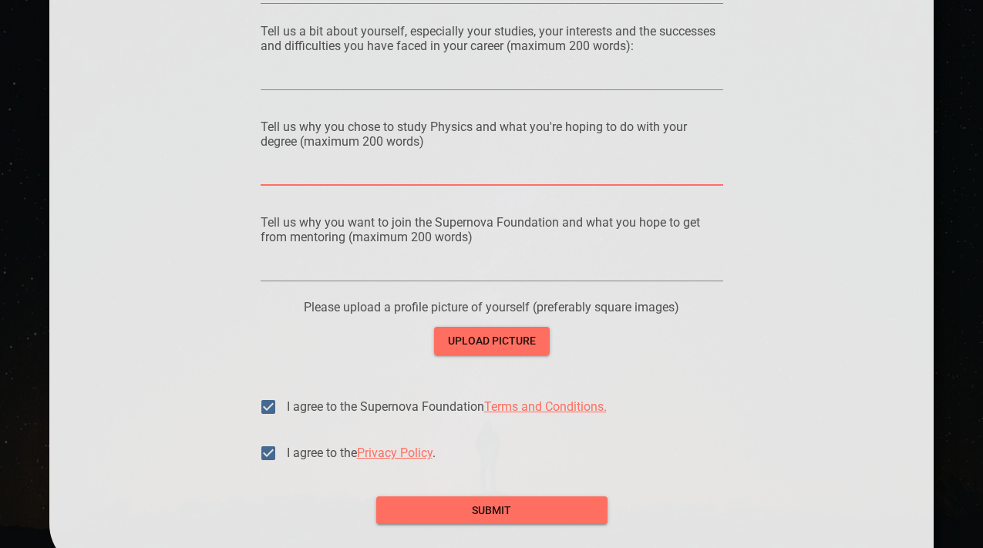
click at [448, 276] on div at bounding box center [492, 269] width 463 height 25
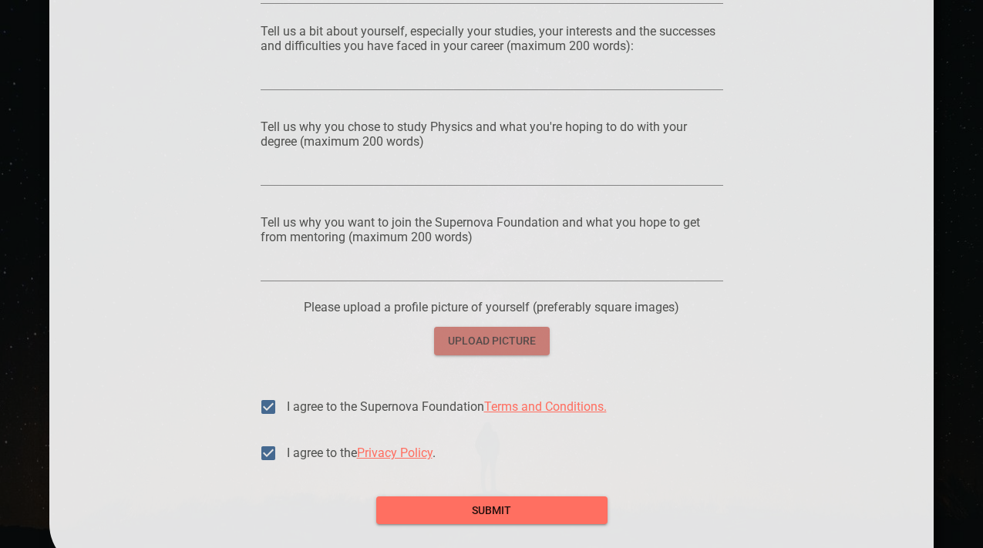
click at [457, 334] on span "upload picture" at bounding box center [492, 341] width 91 height 19
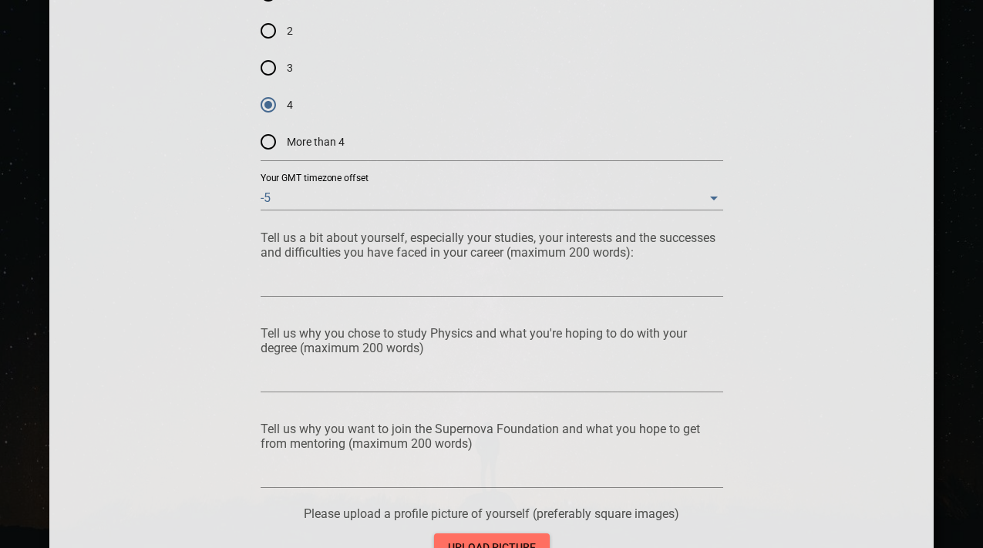
scroll to position [1250, 0]
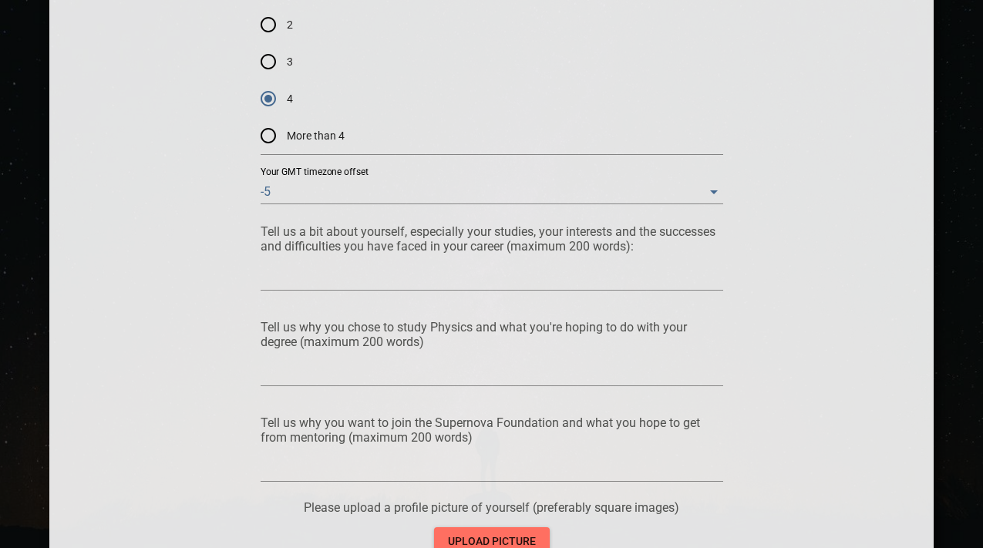
click at [443, 285] on div at bounding box center [492, 278] width 463 height 25
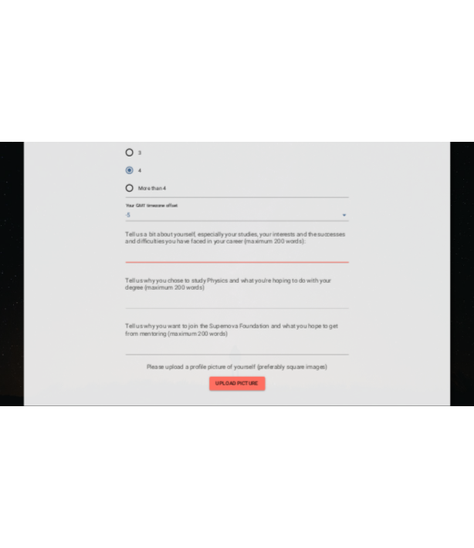
scroll to position [1293, 0]
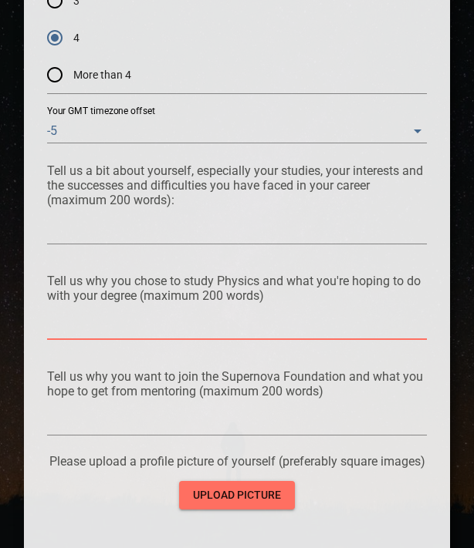
click at [69, 320] on textarea at bounding box center [237, 327] width 380 height 15
type textarea "P"
type textarea "Ph"
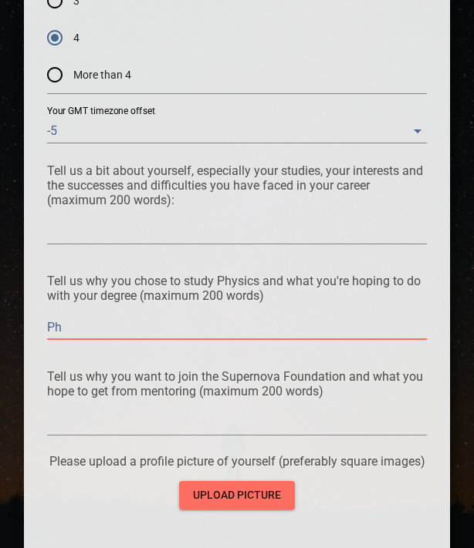
type textarea "Phy"
type textarea "Phys"
type textarea "Physi"
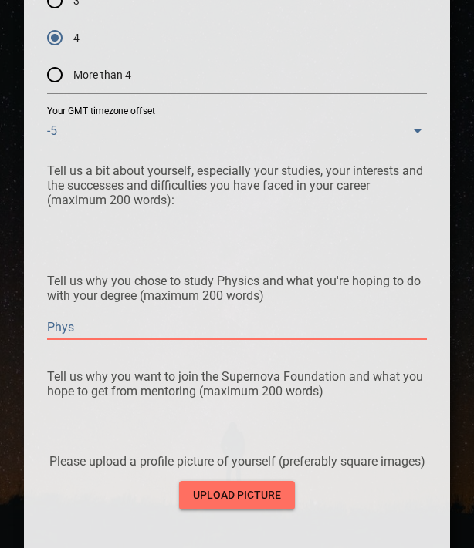
type textarea "Physi"
type textarea "Physic"
type textarea "Physics"
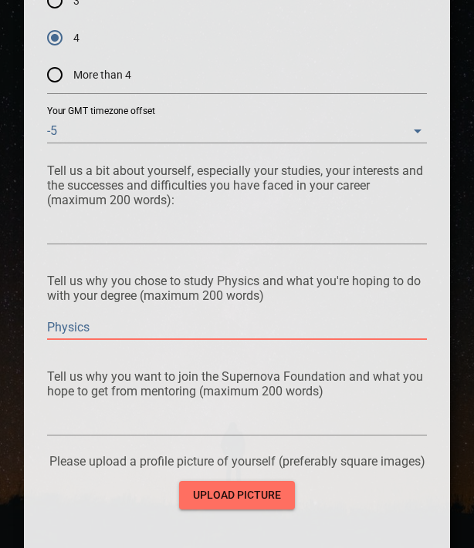
type textarea "Physics"
type textarea "Physics a"
type textarea "Physics ap"
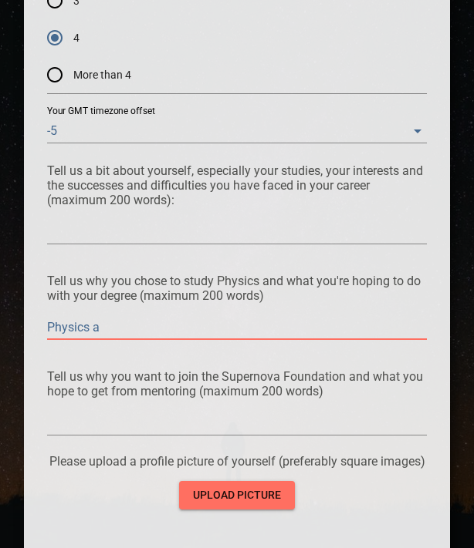
type textarea "Physics ap"
type textarea "Physics app"
type textarea "Physics appe"
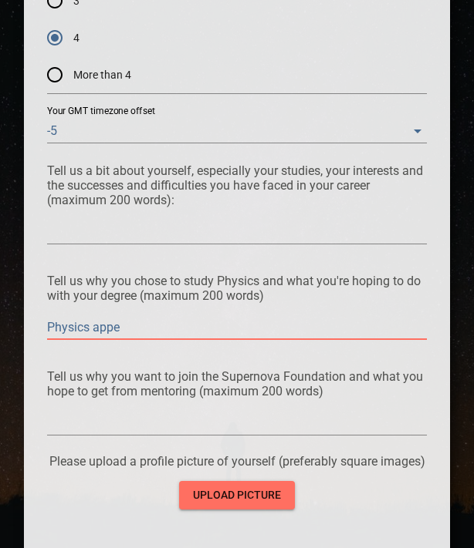
type textarea "Physics appea"
type textarea "Physics appeal"
type textarea "Physics appeals"
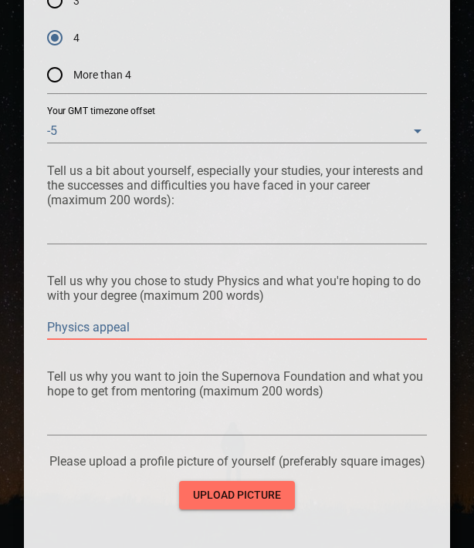
type textarea "Physics appeals"
type textarea "Physics appeals t"
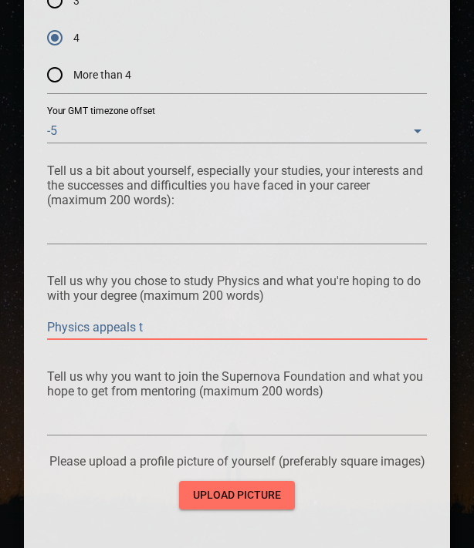
type textarea "Physics appeals to"
type textarea "Physics appeals to m"
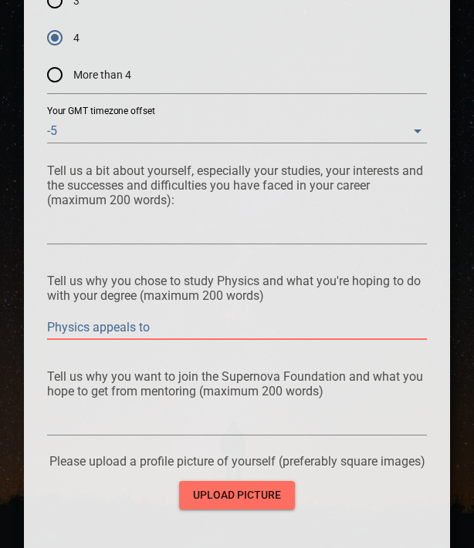
type textarea "Physics appeals to m"
type textarea "Physics appeals to my"
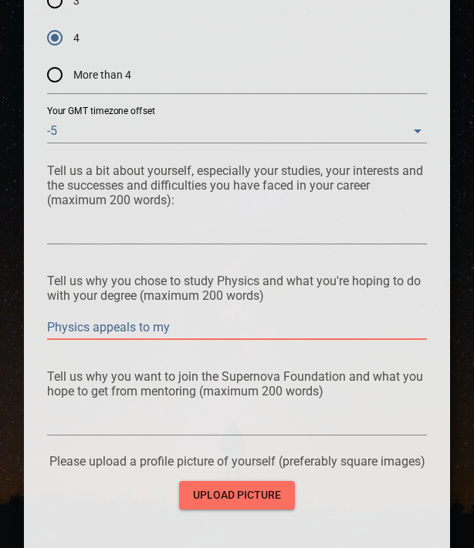
type textarea "Physics appeals to my f"
type textarea "Physics appeals to my fr"
type textarea "Physics appeals to my fre"
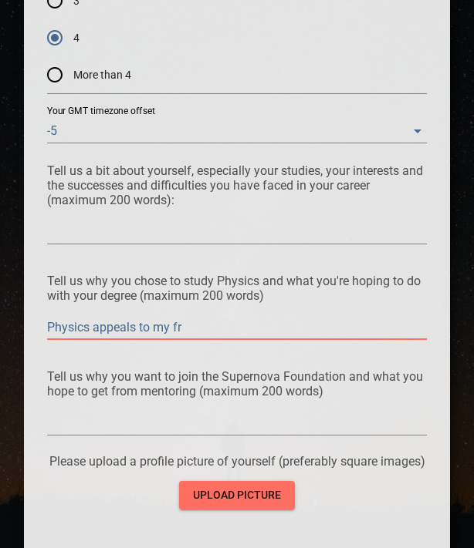
type textarea "Physics appeals to my fre"
type textarea "Physics appeals to my fren"
type textarea "Physics appeals to my fre"
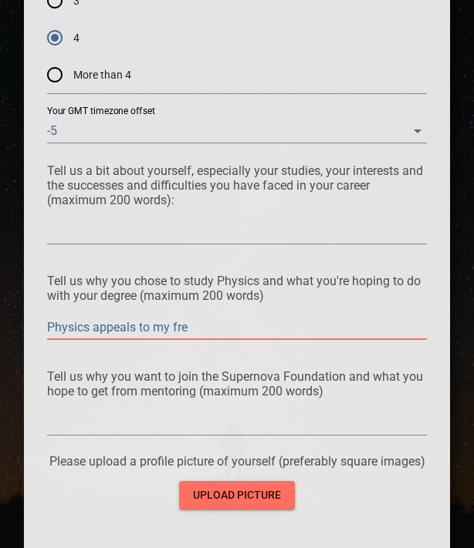
type textarea "Physics appeals to my fr"
type textarea "Physics appeals to my f"
type textarea "Physics appeals to my"
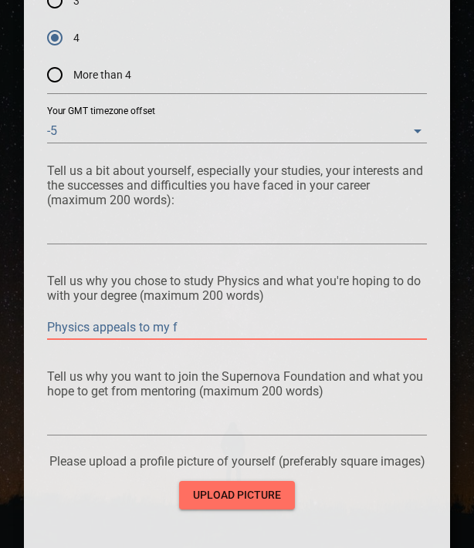
type textarea "Physics appeals to my"
type textarea "Physics appeals to my f"
type textarea "Physics appeals to my fr"
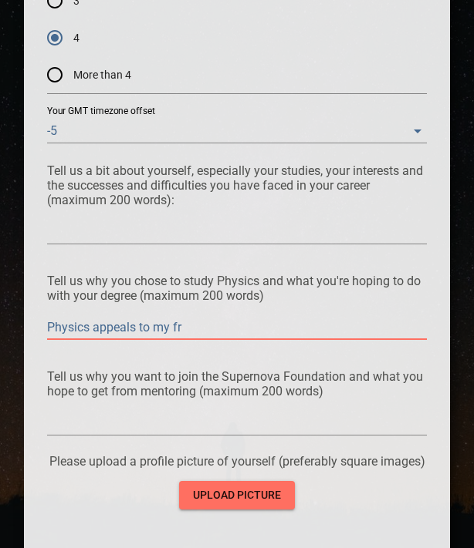
type textarea "Physics appeals to my fre"
type textarea "Physics appeals to my fren"
type textarea "Physics appeals to my frenz"
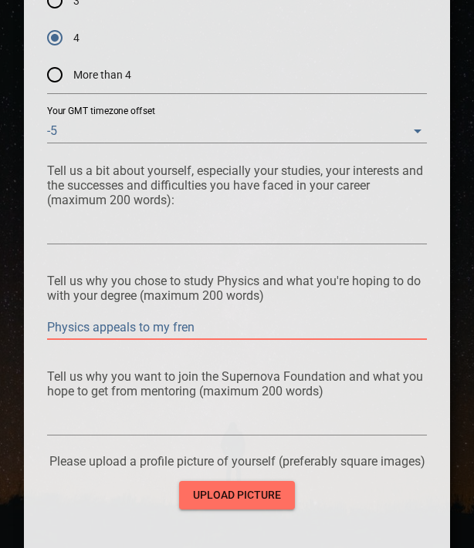
type textarea "Physics appeals to my frenz"
type textarea "Physics appeals to my frenzi"
type textarea "Physics appeals to my frenzie"
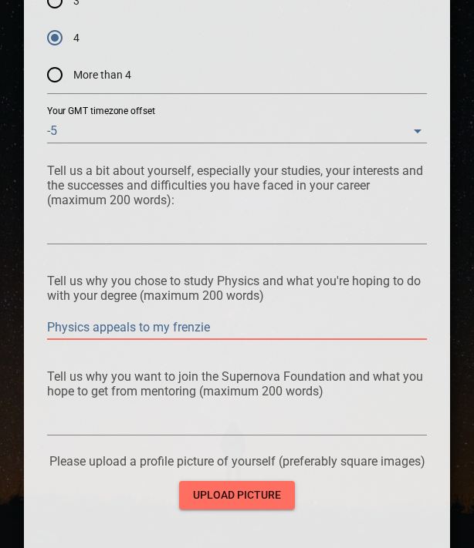
type textarea "Physics appeals to my frenzies"
type textarea "Physics appeals to my frenzies f"
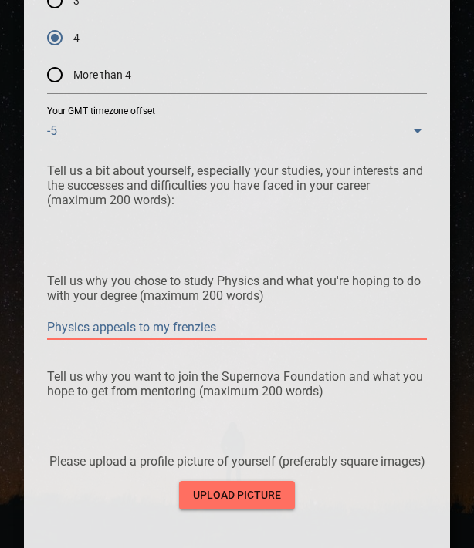
type textarea "Physics appeals to my frenzies f"
type textarea "Physics appeals to my frenzies fo"
type textarea "Physics appeals to my frenzies for"
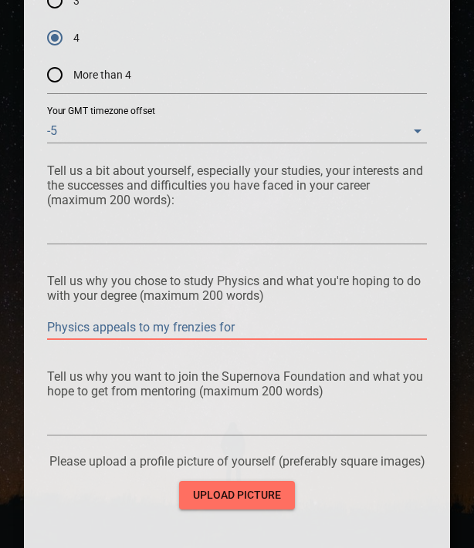
type textarea "Physics appeals to my frenzies for"
type textarea "Physics appeals to my frenzies for d"
type textarea "Physics appeals to my frenzies for di"
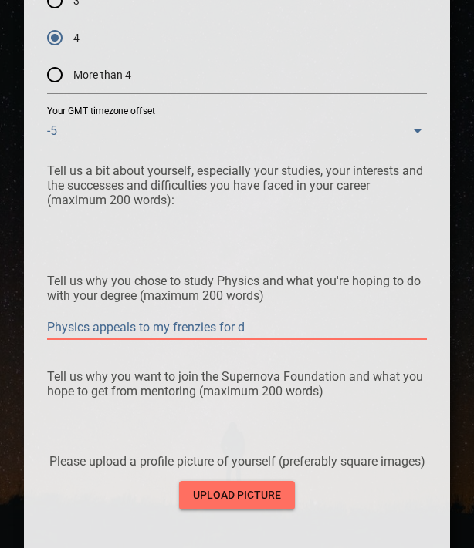
type textarea "Physics appeals to my frenzies for di"
type textarea "Physics appeals to my frenzies for dis"
type textarea "Physics appeals to my frenzies for disc"
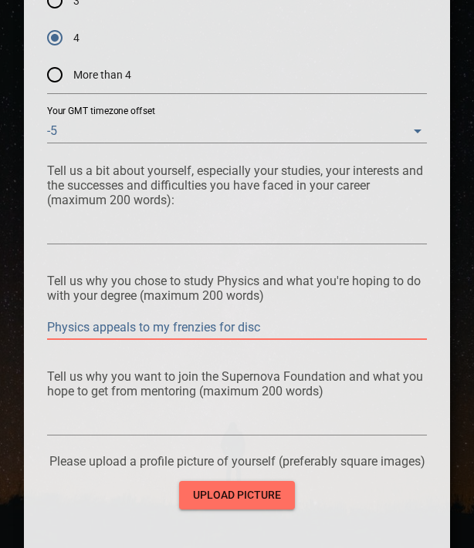
type textarea "Physics appeals to my frenzies for disco"
type textarea "Physics appeals to my frenzies for discov"
type textarea "Physics appeals to my frenzies for discove"
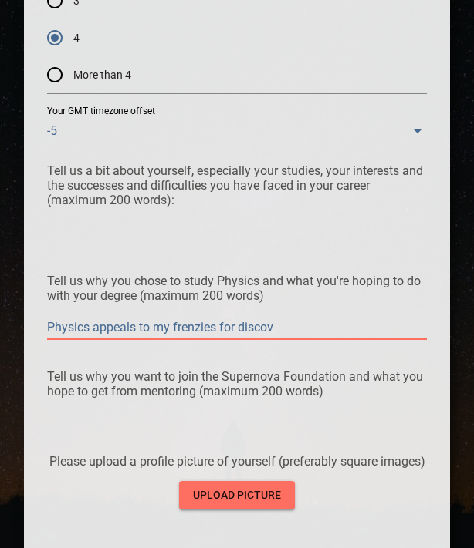
type textarea "Physics appeals to my frenzies for discove"
type textarea "Physics appeals to my frenzies for discover"
type textarea "Physics appeals to my frenzies for discovery"
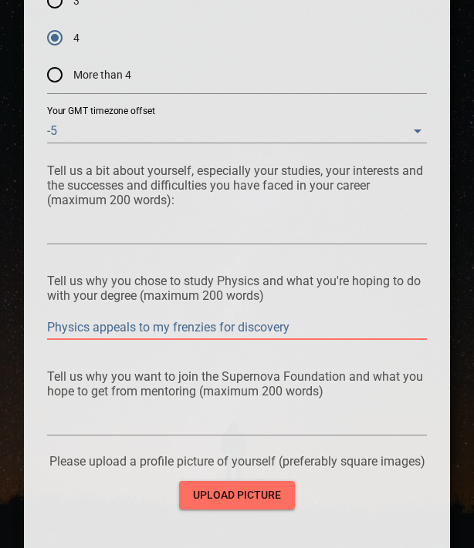
type textarea "Physics appeals to my frenzies for discovery."
click at [314, 328] on textarea "Physics appeals to my frenzies for discovery." at bounding box center [237, 327] width 380 height 15
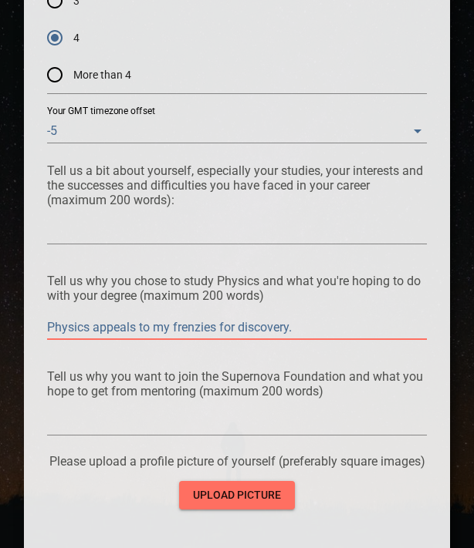
type textarea "Physics appeals to my frenzies for discovery. I"
type textarea "Physics appeals to my frenzies for discovery. I w"
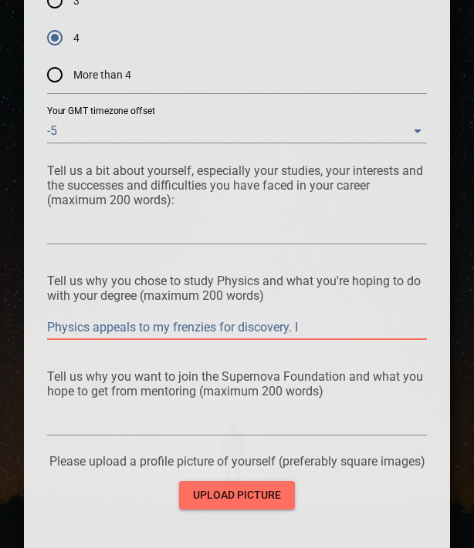
type textarea "Physics appeals to my frenzies for discovery. I w"
type textarea "Physics appeals to my frenzies for discovery. I wa"
type textarea "Physics appeals to my frenzies for discovery. I was"
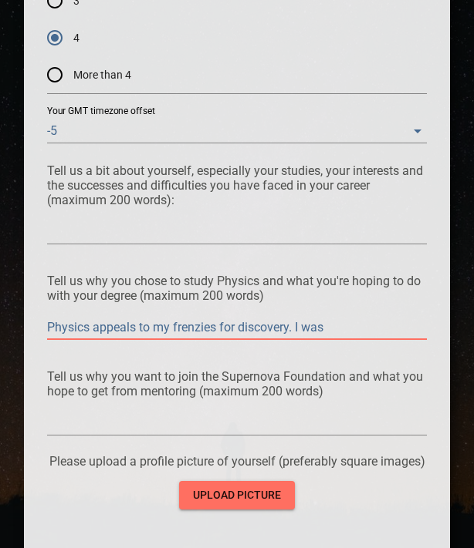
type textarea "Physics appeals to my frenzies for discovery. I was"
type textarea "Physics appeals to my frenzies for discovery. I was m"
type textarea "Physics appeals to my frenzies for discovery. I was mo"
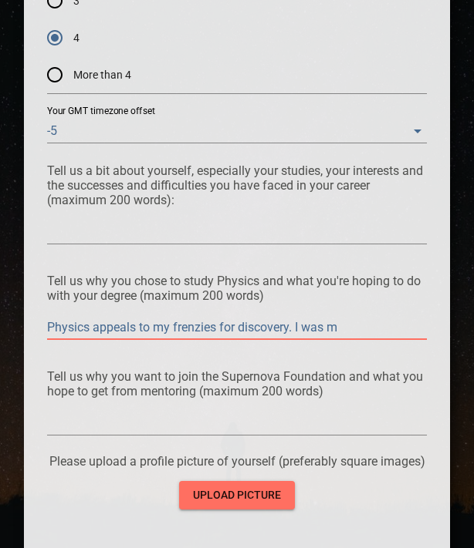
type textarea "Physics appeals to my frenzies for discovery. I was mo"
type textarea "Physics appeals to my frenzies for discovery. I was mor"
type textarea "Physics appeals to my frenzies for discovery. I was more"
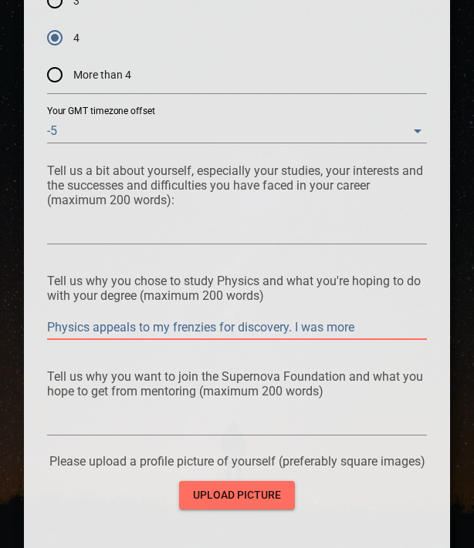
type textarea "Physics appeals to my frenzies for discovery. I was more"
type textarea "Physics appeals to my frenzies for discovery. I was more a"
type textarea "Physics appeals to my frenzies for discovery. I was more at"
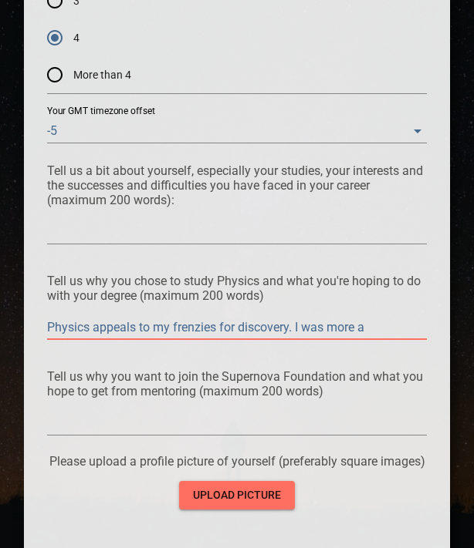
type textarea "Physics appeals to my frenzies for discovery. I was more at"
type textarea "Physics appeals to my frenzies for discovery. I was more att"
type textarea "Physics appeals to my frenzies for discovery. I was more attr"
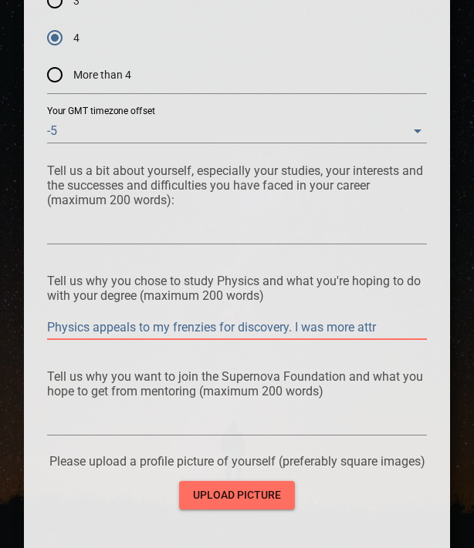
type textarea "Physics appeals to my frenzies for discovery. I was more attra"
type textarea "Physics appeals to my frenzies for discovery. I was more attrac"
type textarea "Physics appeals to my frenzies for discovery. I was more attract"
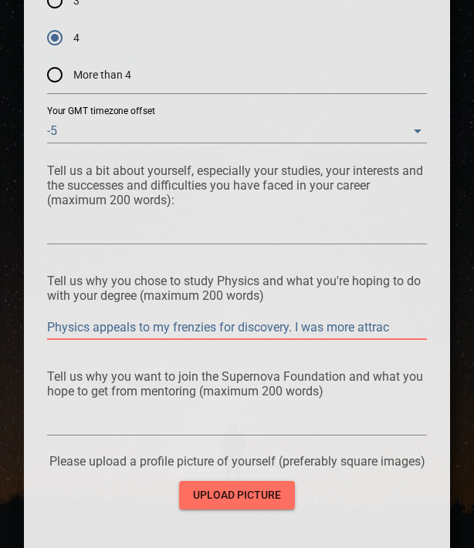
type textarea "Physics appeals to my frenzies for discovery. I was more attract"
type textarea "Physics appeals to my frenzies for discovery. I was more attracte"
type textarea "Physics appeals to my frenzies for discovery. I was more attracted"
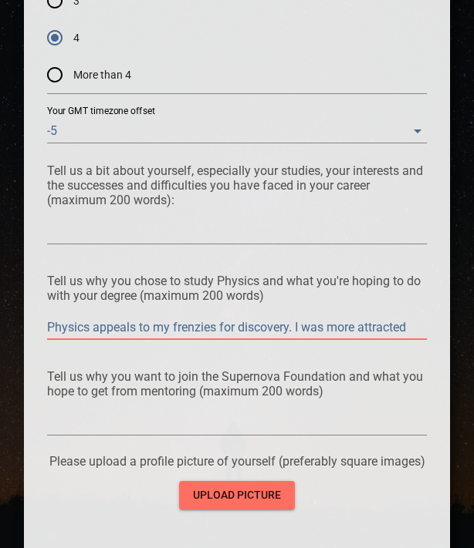
type textarea "Physics appeals to my frenzies for discovery. I was more attracted"
type textarea "Physics appeals to my frenzies for discovery. I was more attracted t"
type textarea "Physics appeals to my frenzies for discovery. I was more attracted to"
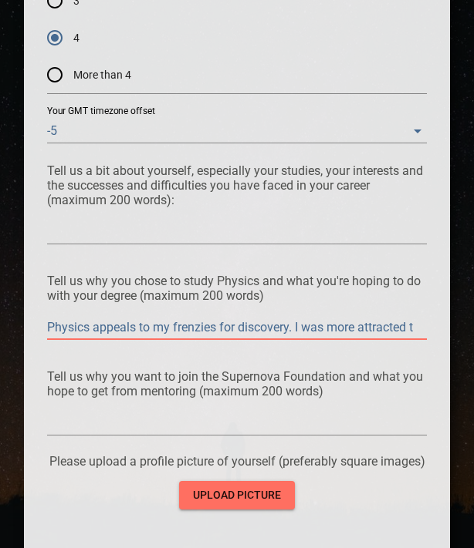
type textarea "Physics appeals to my frenzies for discovery. I was more attracted to"
type textarea "Physics appeals to my frenzies for discovery. I was more attracted to t"
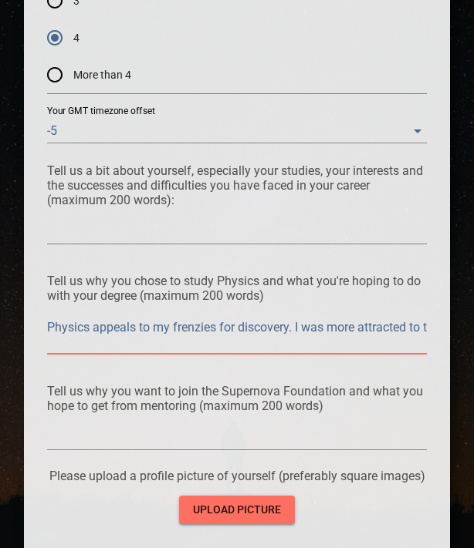
type textarea "Physics appeals to my frenzies for discovery. I was more attracted to th"
type textarea "Physics appeals to my frenzies for discovery. I was more attracted to the"
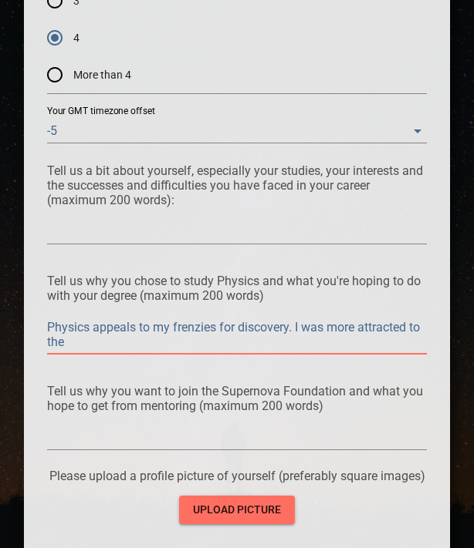
type textarea "Physics appeals to my frenzies for discovery. I was more attracted to the"
type textarea "Physics appeals to my frenzies for discovery. I was more attracted to the o"
type textarea "Physics appeals to my frenzies for discovery. I was more attracted to the ob"
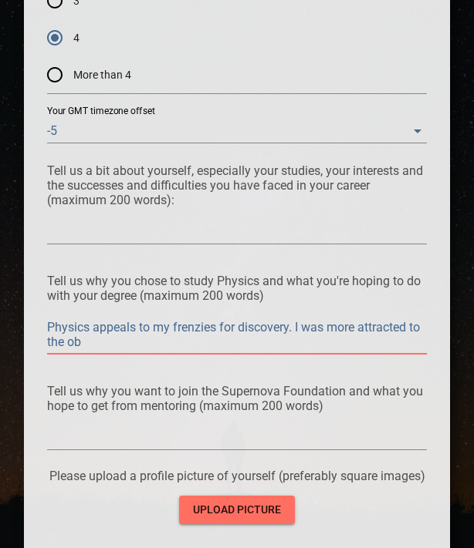
type textarea "Physics appeals to my frenzies for discovery. I was more attracted to the obs"
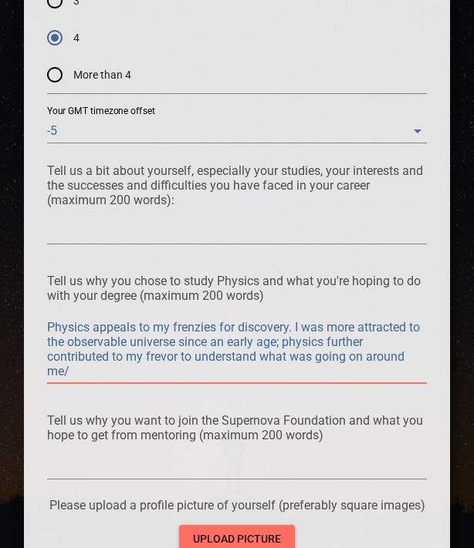
click at [165, 357] on textarea "Physics appeals to my frenzies for discovery. I was more attracted to the obser…" at bounding box center [237, 349] width 380 height 59
click at [103, 373] on textarea "Physics appeals to my frenzies for discovery. I was more attracted to the obser…" at bounding box center [237, 349] width 380 height 59
click at [200, 367] on textarea "Physics appeals to my frenzies for discovery. I was more attracted to the obser…" at bounding box center [237, 349] width 380 height 59
click at [264, 368] on textarea "Physics appeals to my frenzies for discovery. I was more attracted to the obser…" at bounding box center [237, 349] width 380 height 59
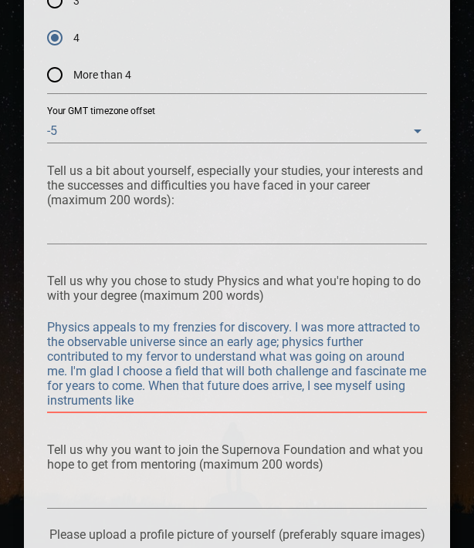
drag, startPoint x: 326, startPoint y: 388, endPoint x: 337, endPoint y: 396, distance: 13.3
click at [337, 396] on textarea "Physics appeals to my frenzies for discovery. I was more attracted to the obser…" at bounding box center [237, 364] width 380 height 88
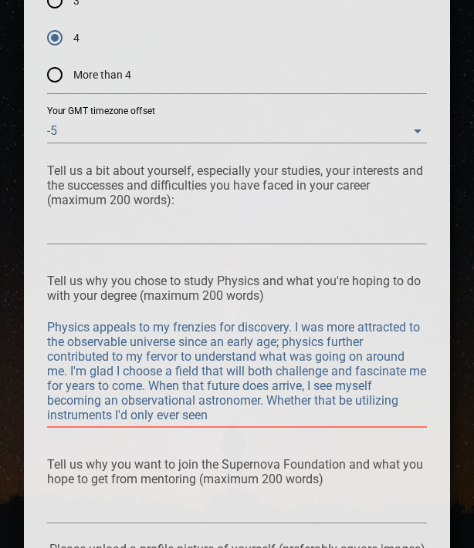
drag, startPoint x: 218, startPoint y: 413, endPoint x: 32, endPoint y: 320, distance: 207.7
click at [257, 412] on textarea "Physics appeals to my frenzies for discovery. I was more attracted to the obser…" at bounding box center [237, 371] width 380 height 103
drag, startPoint x: 251, startPoint y: 416, endPoint x: 7, endPoint y: 311, distance: 265.4
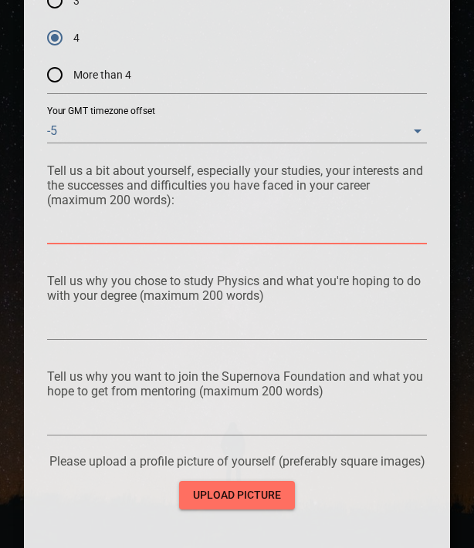
click at [81, 231] on textarea at bounding box center [237, 231] width 380 height 15
click at [93, 315] on div at bounding box center [237, 327] width 380 height 25
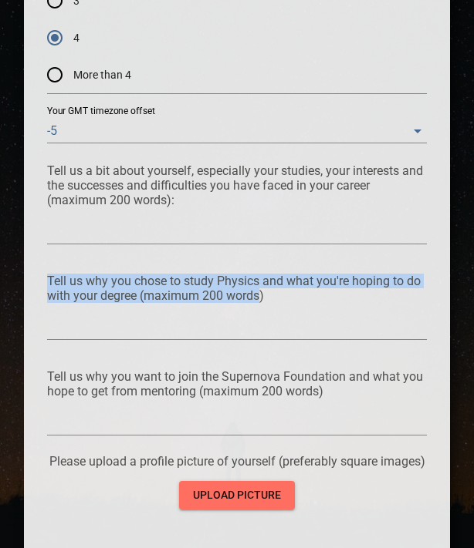
drag, startPoint x: 49, startPoint y: 279, endPoint x: 259, endPoint y: 288, distance: 210.0
click at [259, 288] on p "Tell us why you chose to study Physics and what you're hoping to do with your d…" at bounding box center [237, 288] width 380 height 29
